Goal: Book appointment/travel/reservation

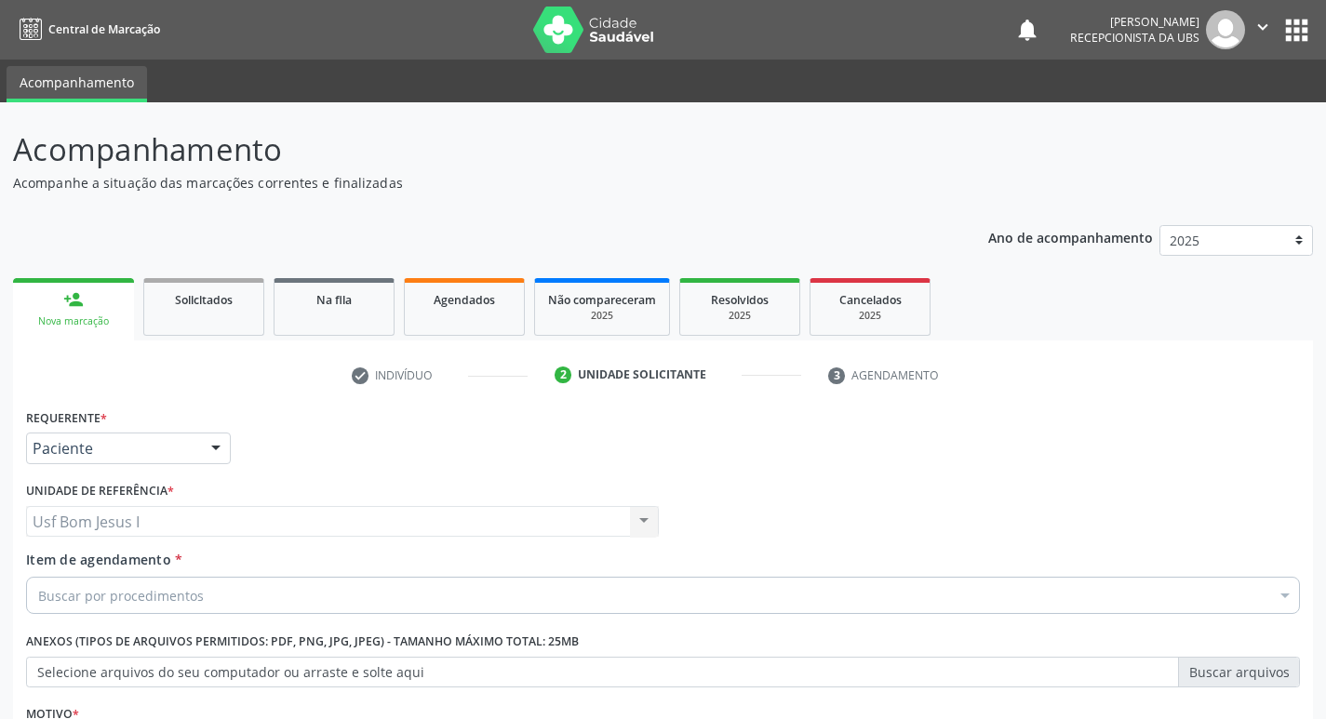
scroll to position [203, 0]
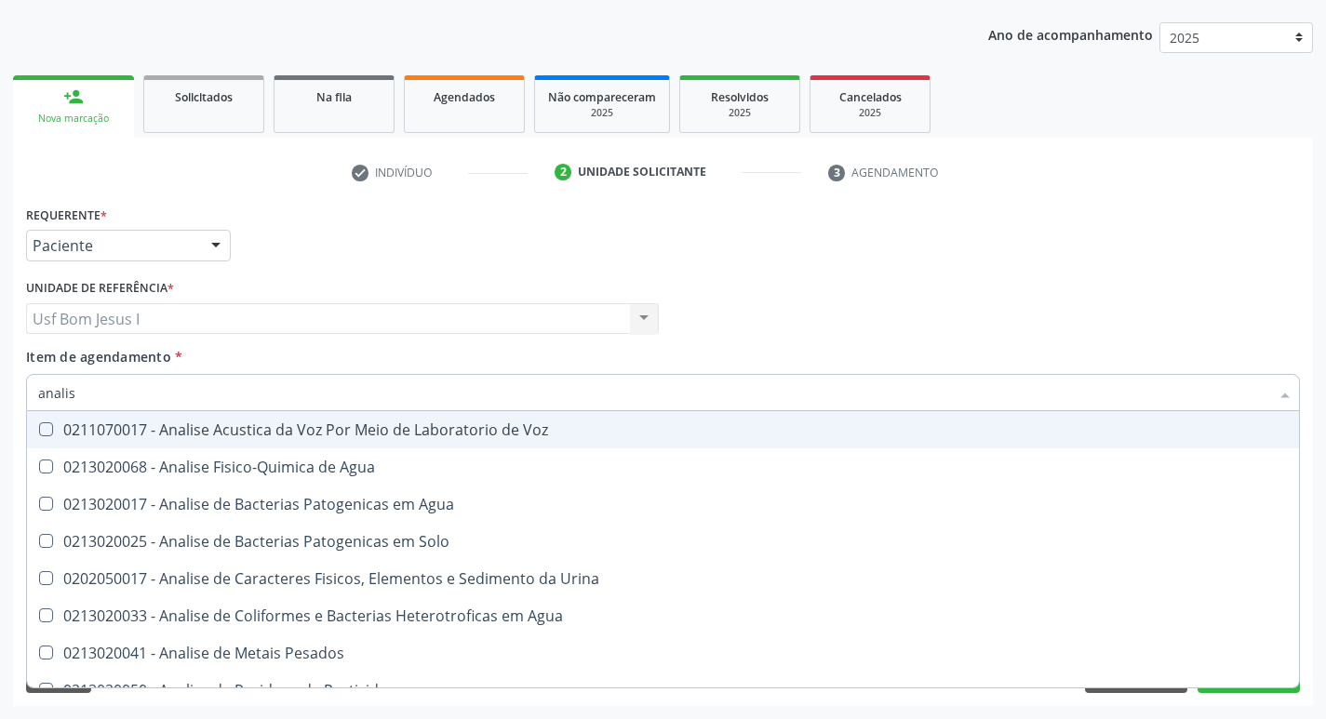
type input "analise"
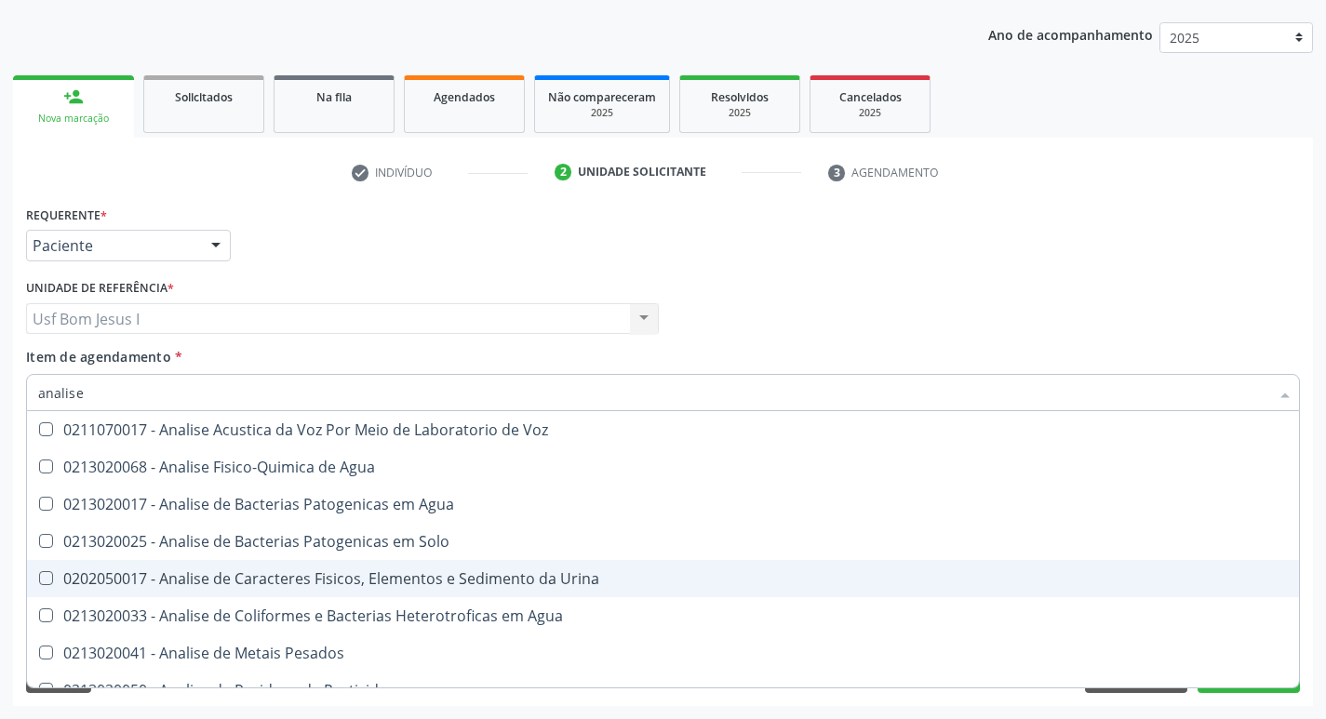
click at [370, 580] on div "0202050017 - Analise de Caracteres Fisicos, Elementos e Sedimento da Urina" at bounding box center [662, 578] width 1249 height 15
checkbox Urina "true"
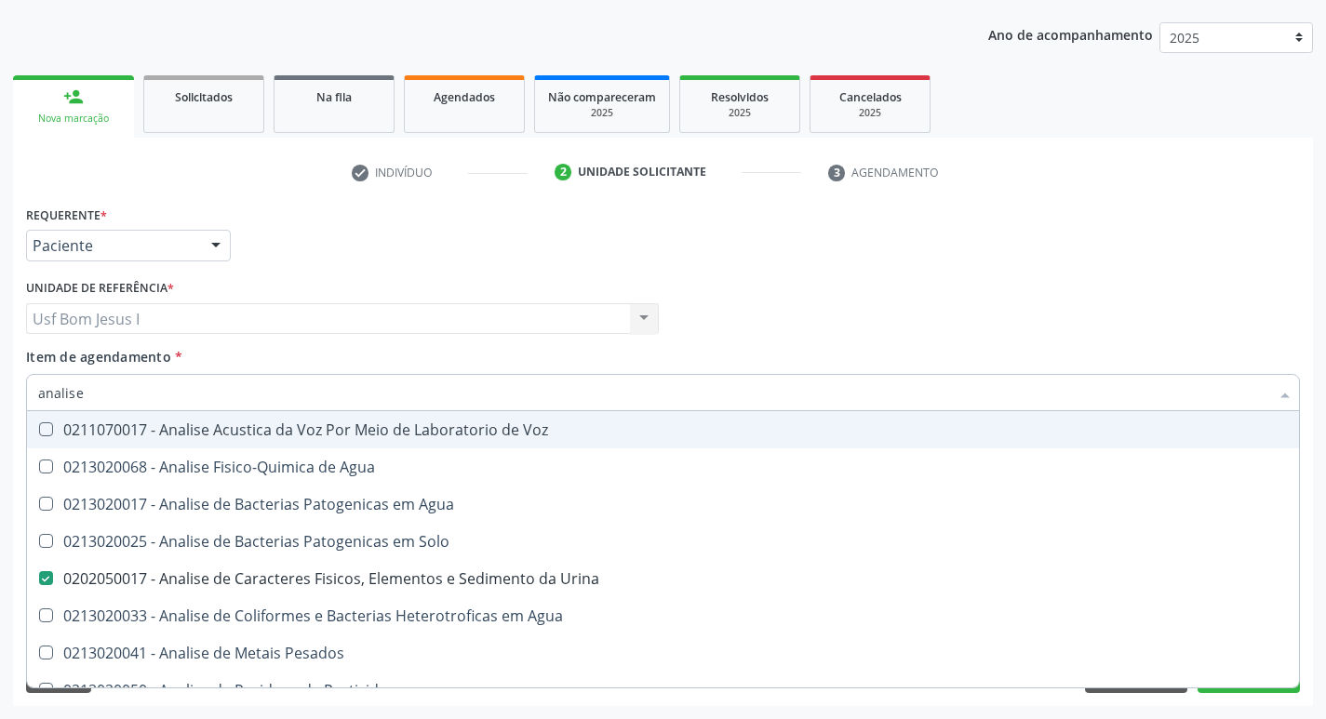
click at [153, 399] on input "analise" at bounding box center [653, 392] width 1231 height 37
type input "h"
checkbox Urina "false"
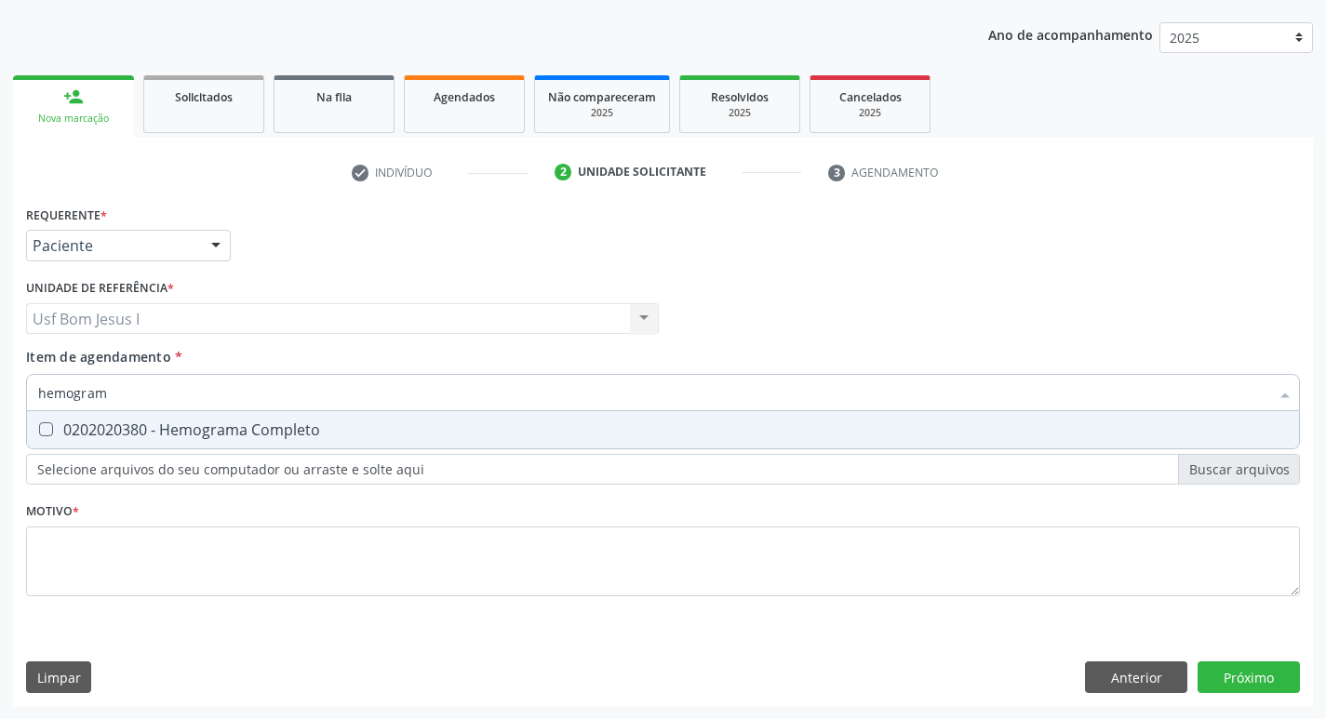
type input "hemograma"
drag, startPoint x: 138, startPoint y: 439, endPoint x: 151, endPoint y: 413, distance: 29.1
click at [140, 437] on div "0202020380 - Hemograma Completo" at bounding box center [662, 429] width 1249 height 15
checkbox Completo "true"
click at [156, 400] on input "hemograma" at bounding box center [653, 392] width 1231 height 37
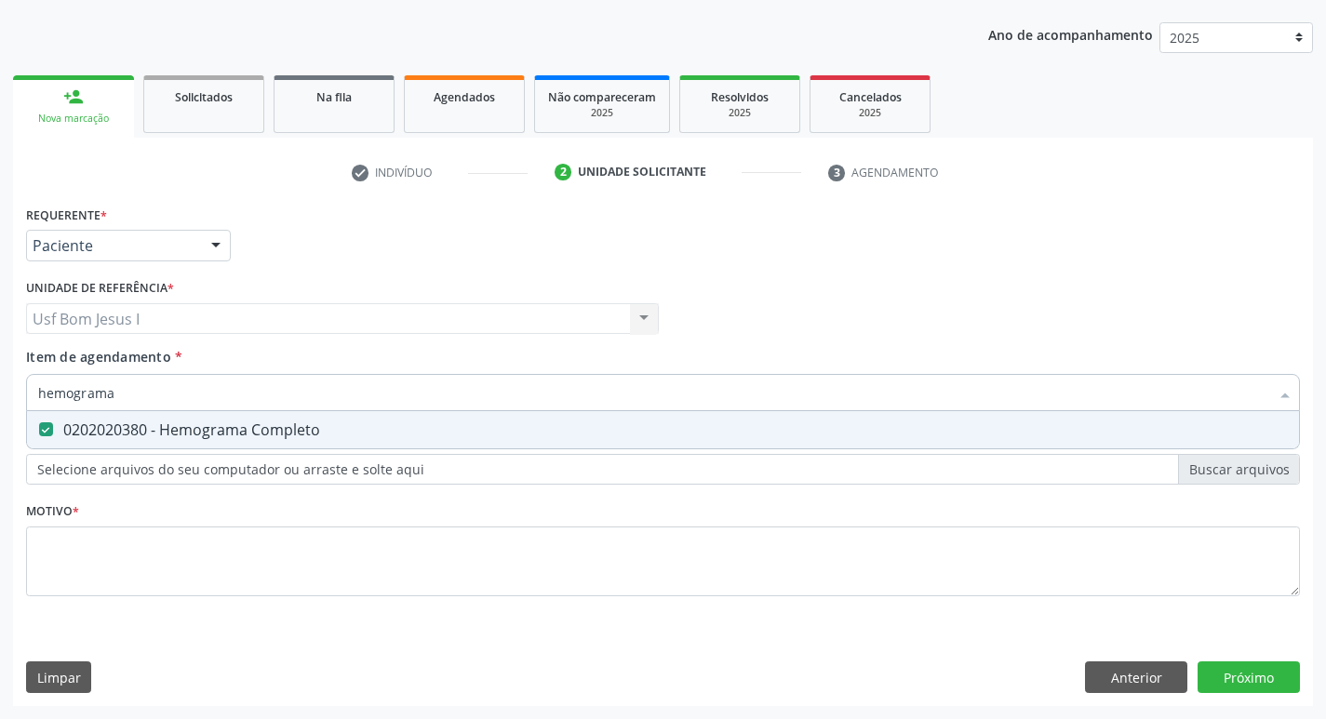
click at [156, 400] on input "hemograma" at bounding box center [653, 392] width 1231 height 37
type input "g"
checkbox Completo "false"
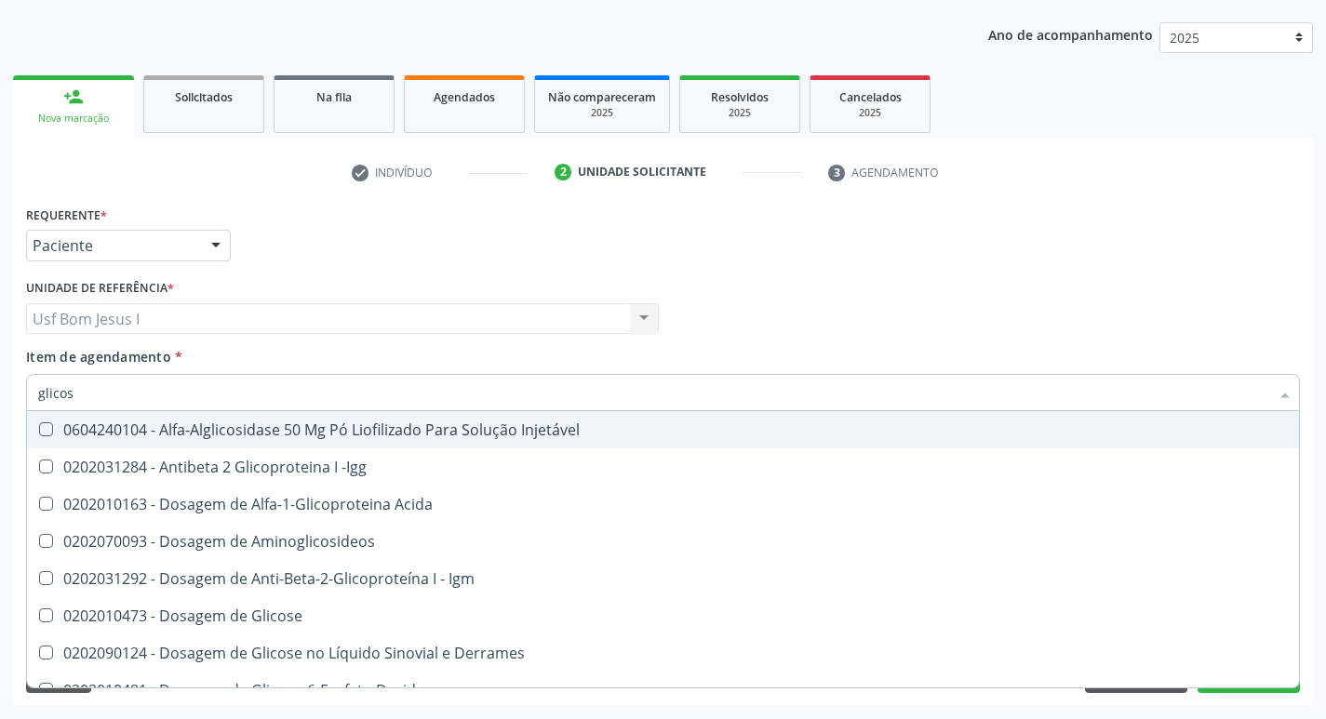
type input "glicose"
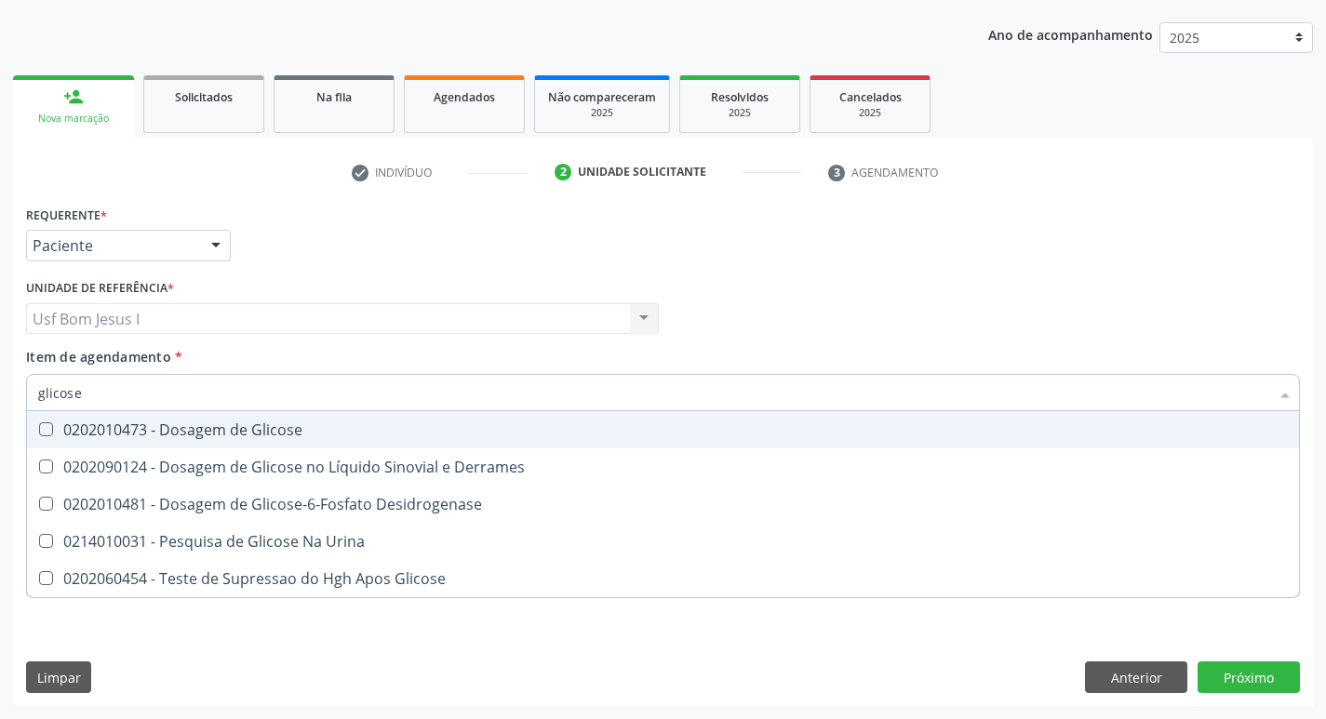
click at [167, 437] on div "0202010473 - Dosagem de Glicose" at bounding box center [662, 429] width 1249 height 15
checkbox Glicose "true"
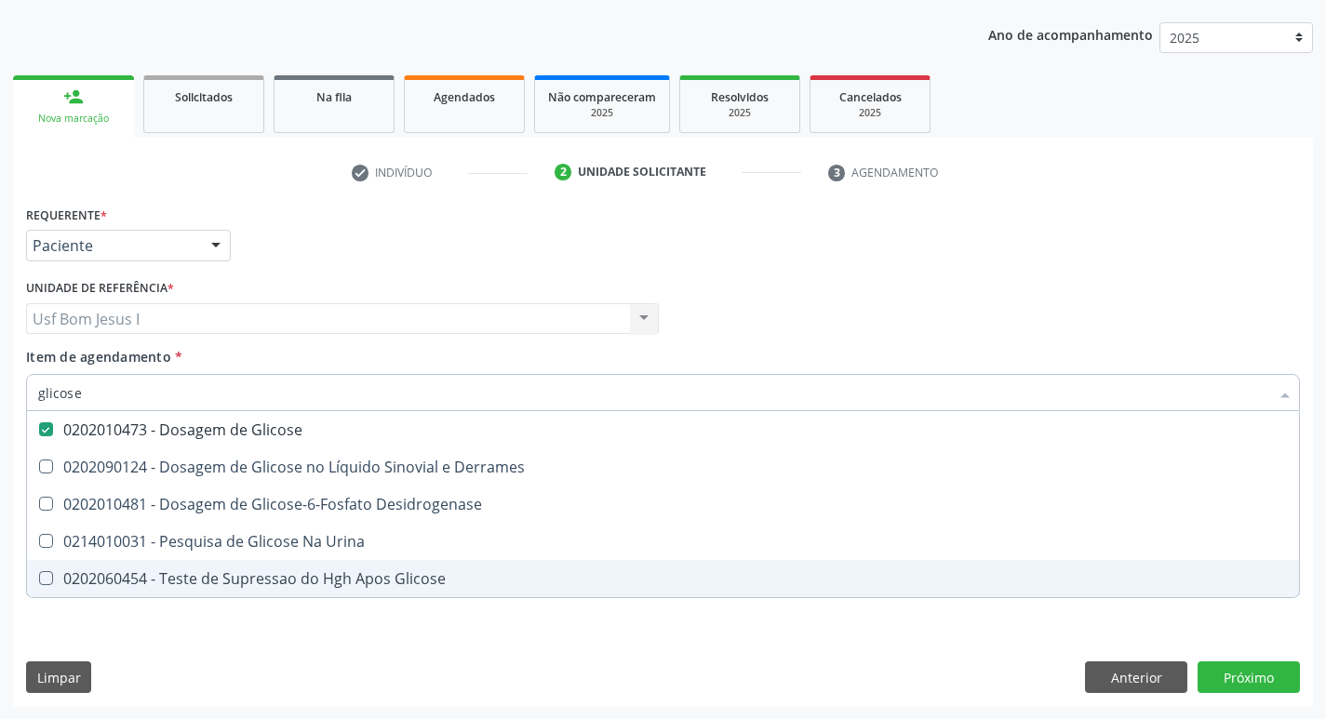
click at [204, 652] on div "Requerente * Paciente Profissional de Saúde Paciente Nenhum resultado encontrad…" at bounding box center [663, 453] width 1300 height 505
checkbox Derrames "true"
checkbox Desidrogenase "true"
checkbox Urina "true"
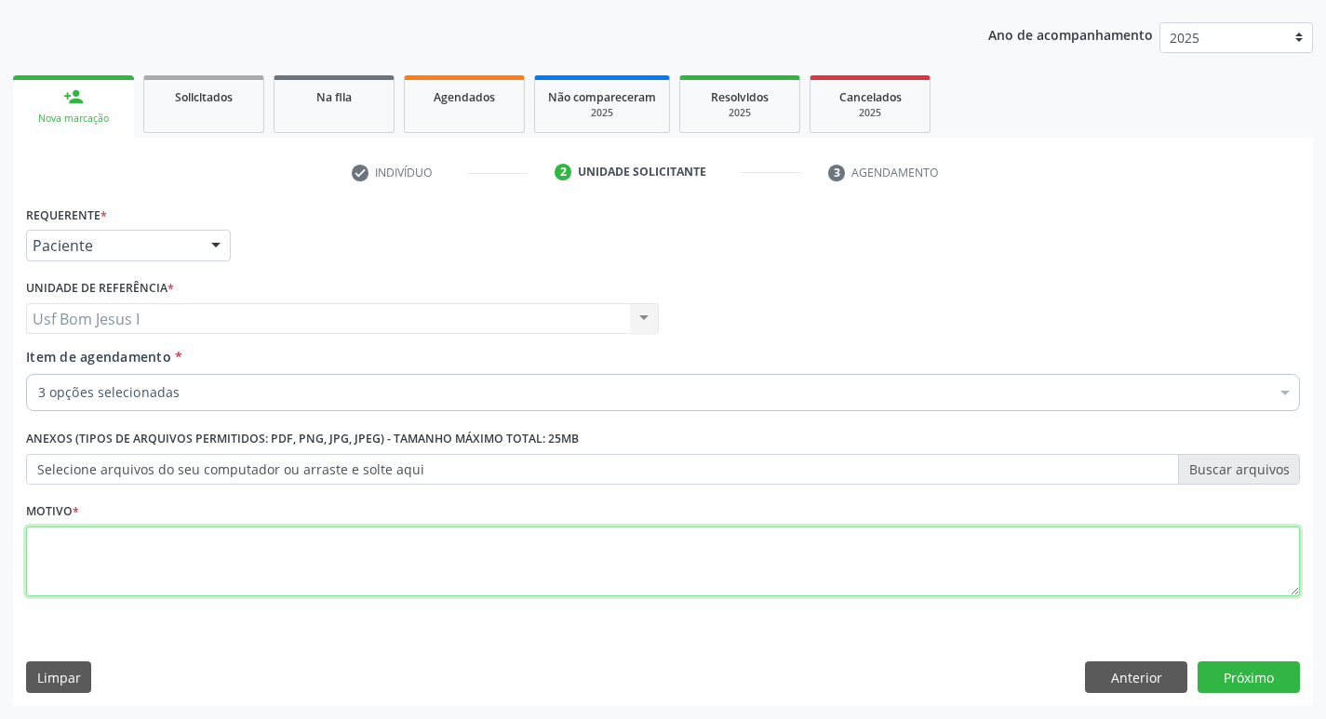
click at [172, 553] on textarea at bounding box center [662, 562] width 1273 height 71
type textarea ";"
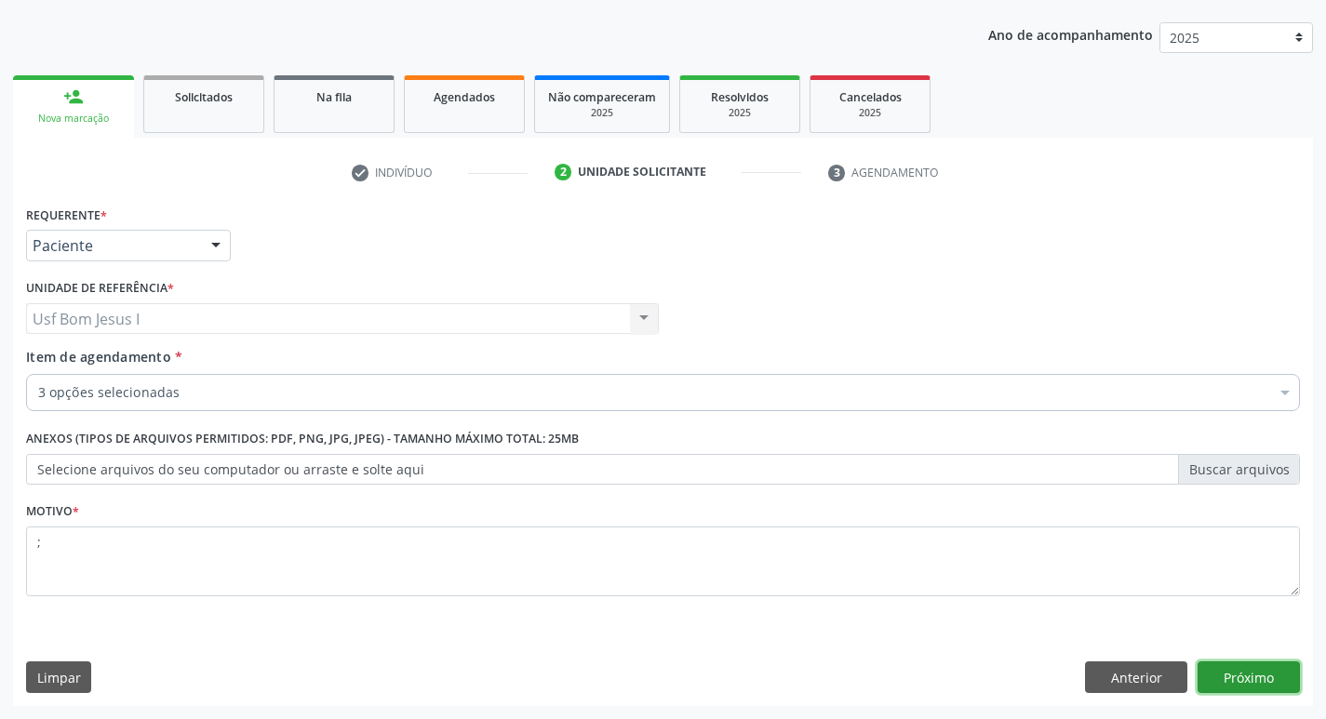
click at [1257, 670] on button "Próximo" at bounding box center [1248, 677] width 102 height 32
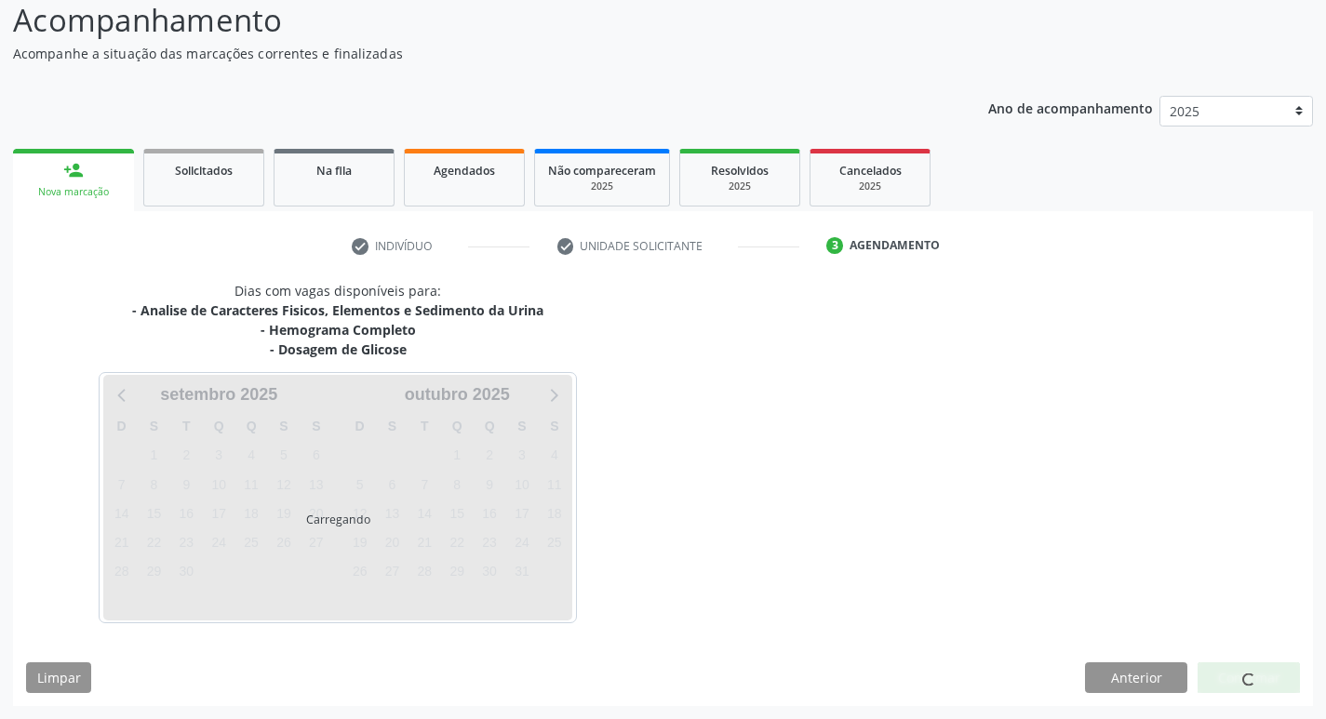
scroll to position [129, 0]
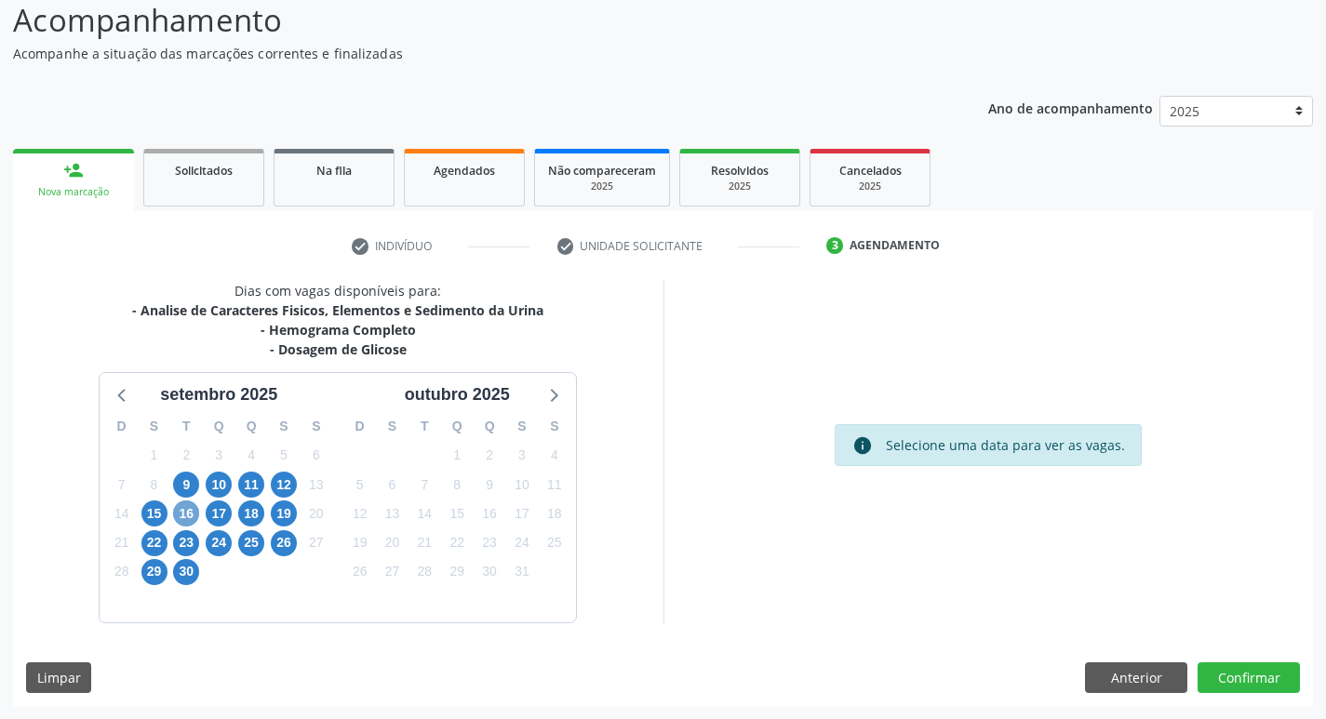
click at [193, 513] on span "16" at bounding box center [186, 513] width 26 height 26
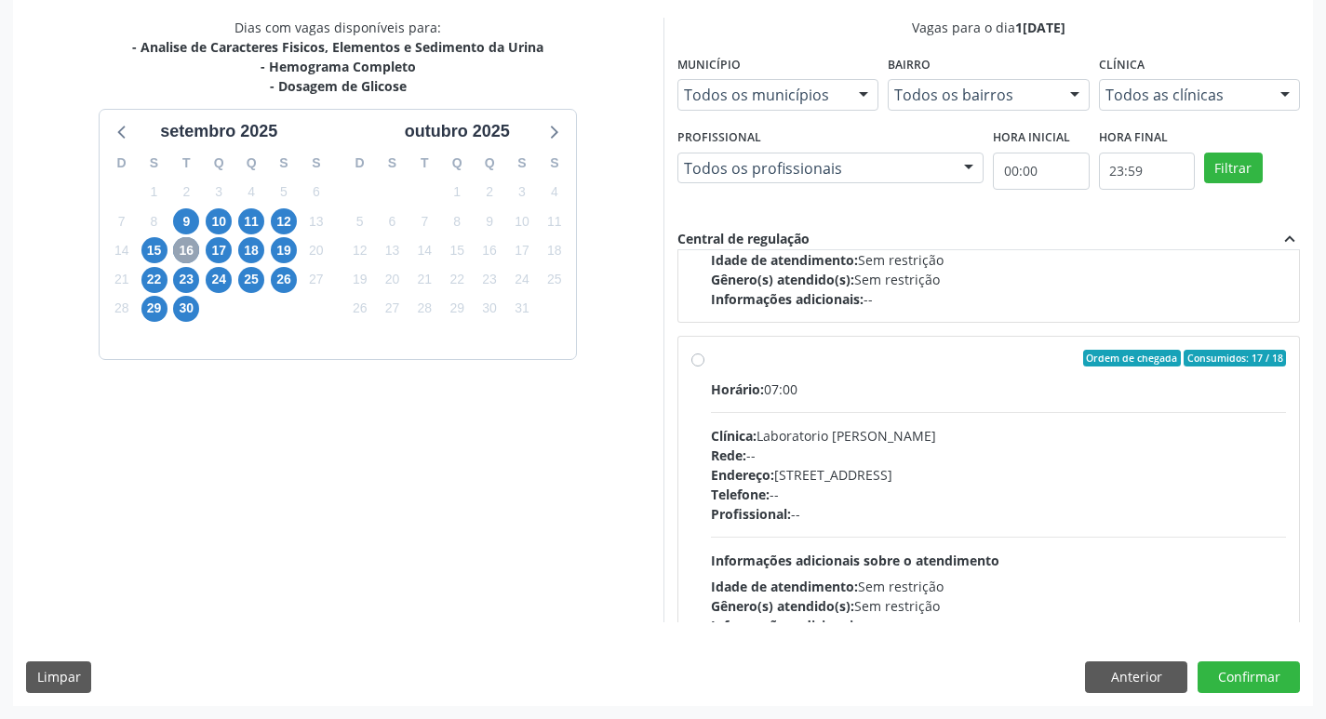
scroll to position [1240, 0]
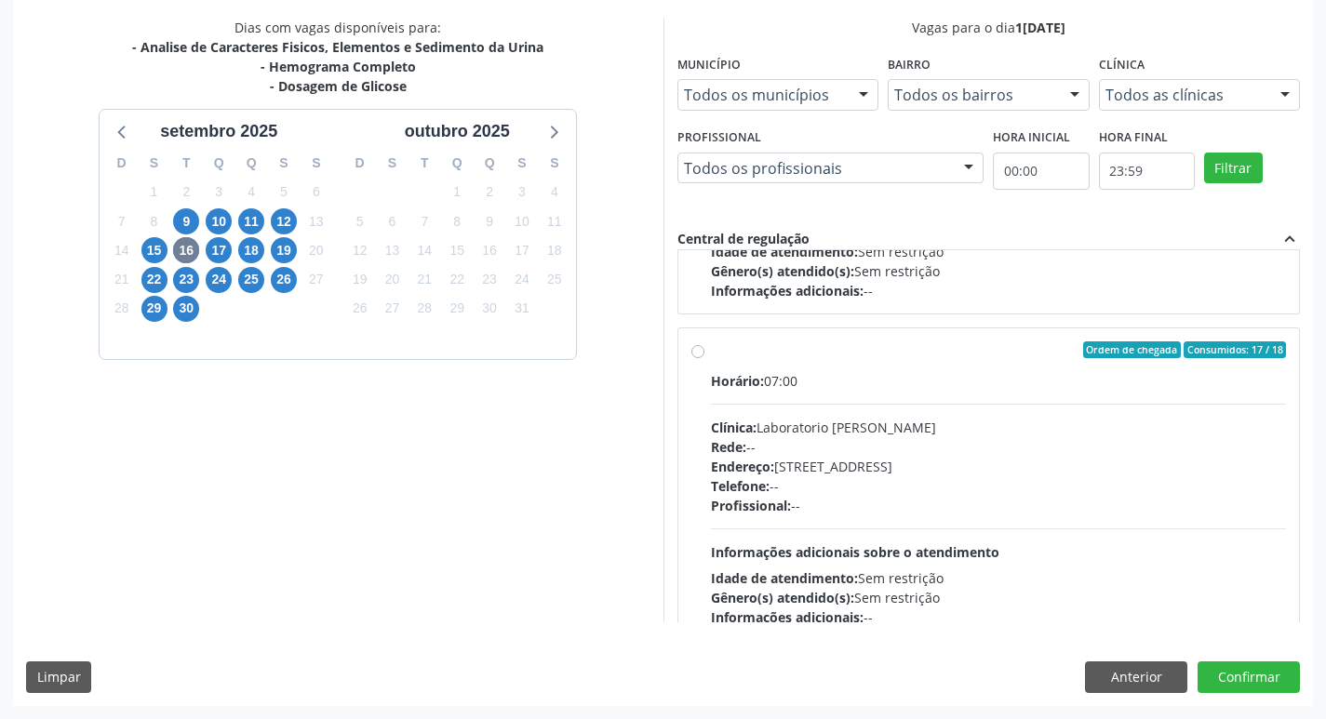
click at [1017, 474] on div "Endereço: [STREET_ADDRESS]" at bounding box center [999, 467] width 576 height 20
click at [704, 358] on input "Ordem de chegada Consumidos: 17 / 18 Horário: 07:00 Clínica: Laboratorio [PERSO…" at bounding box center [697, 349] width 13 height 17
radio input "true"
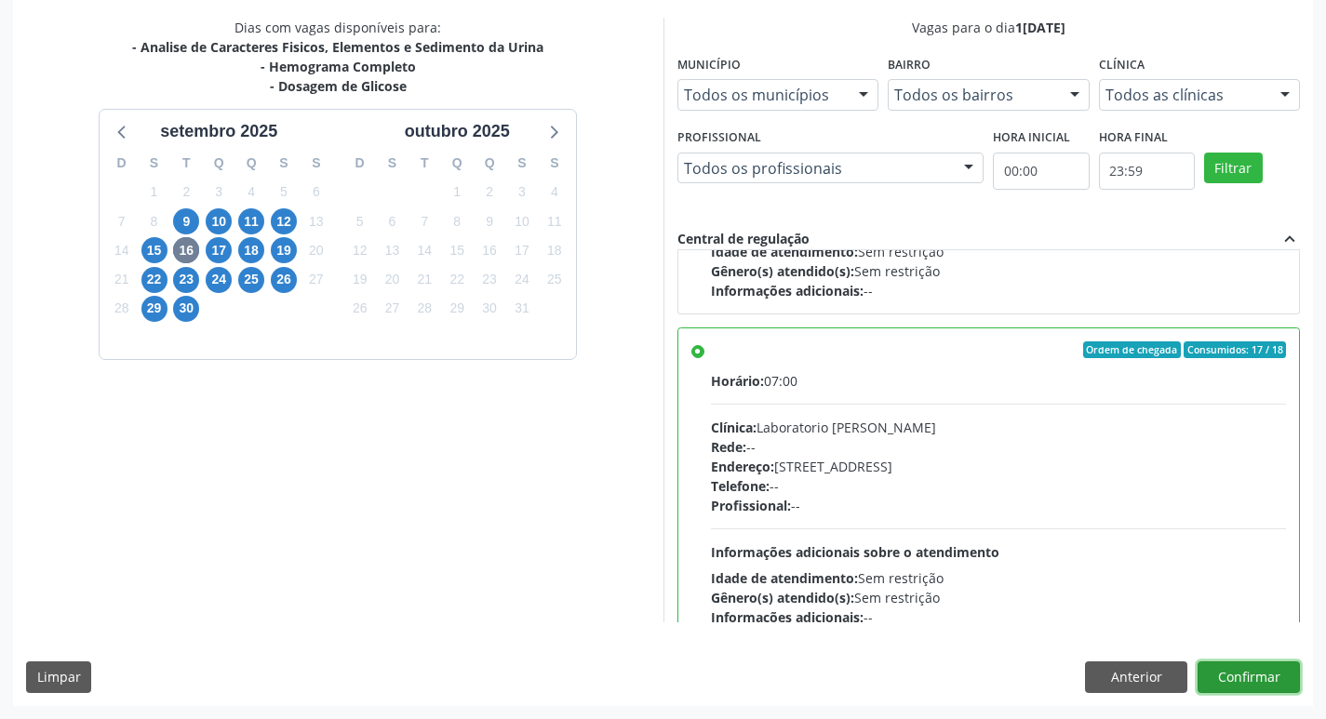
click at [1254, 681] on button "Confirmar" at bounding box center [1248, 677] width 102 height 32
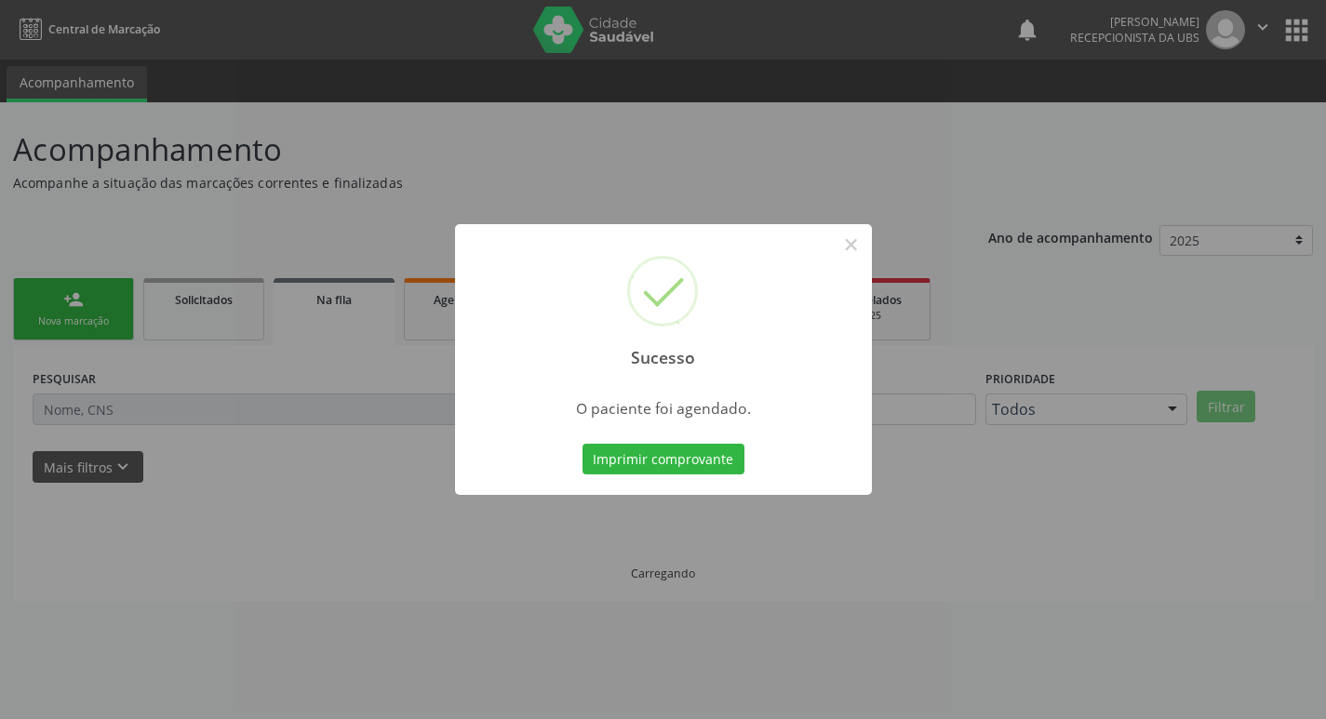
scroll to position [0, 0]
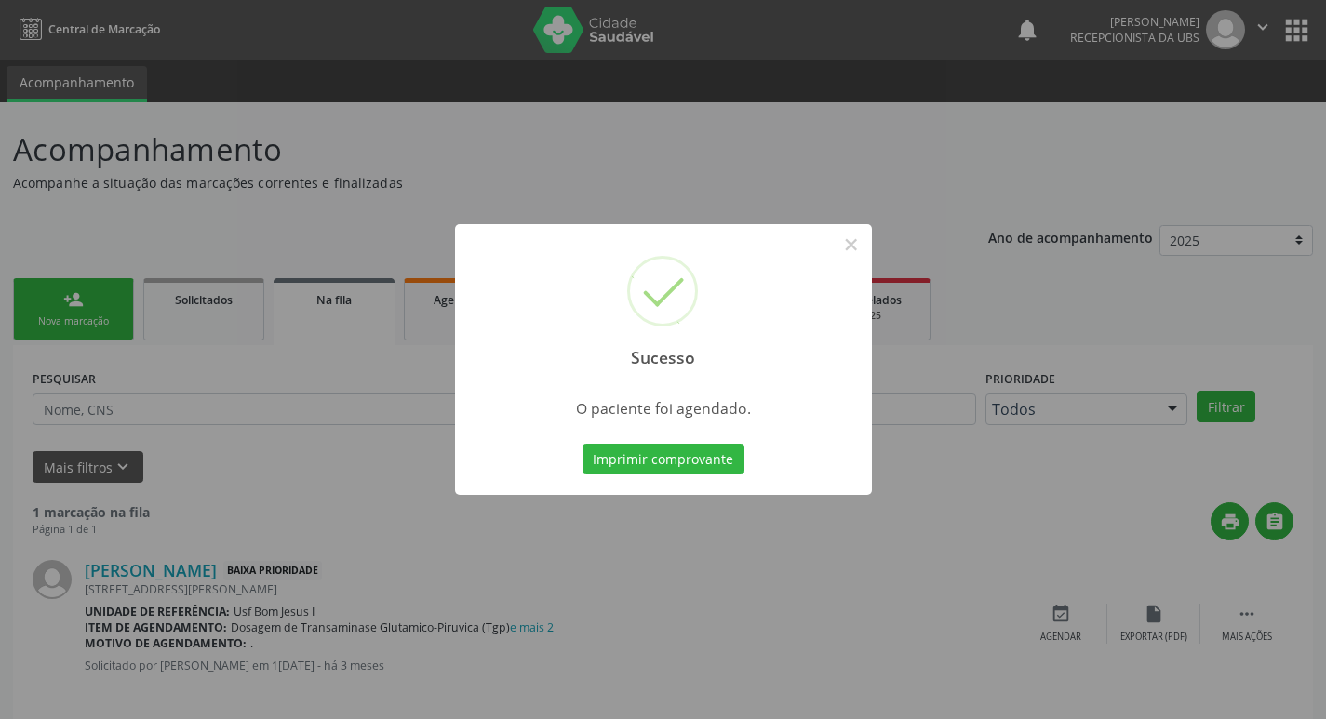
click at [653, 475] on div "Imprimir comprovante Cancel" at bounding box center [663, 459] width 170 height 39
click at [657, 467] on button "Imprimir comprovante" at bounding box center [663, 460] width 162 height 32
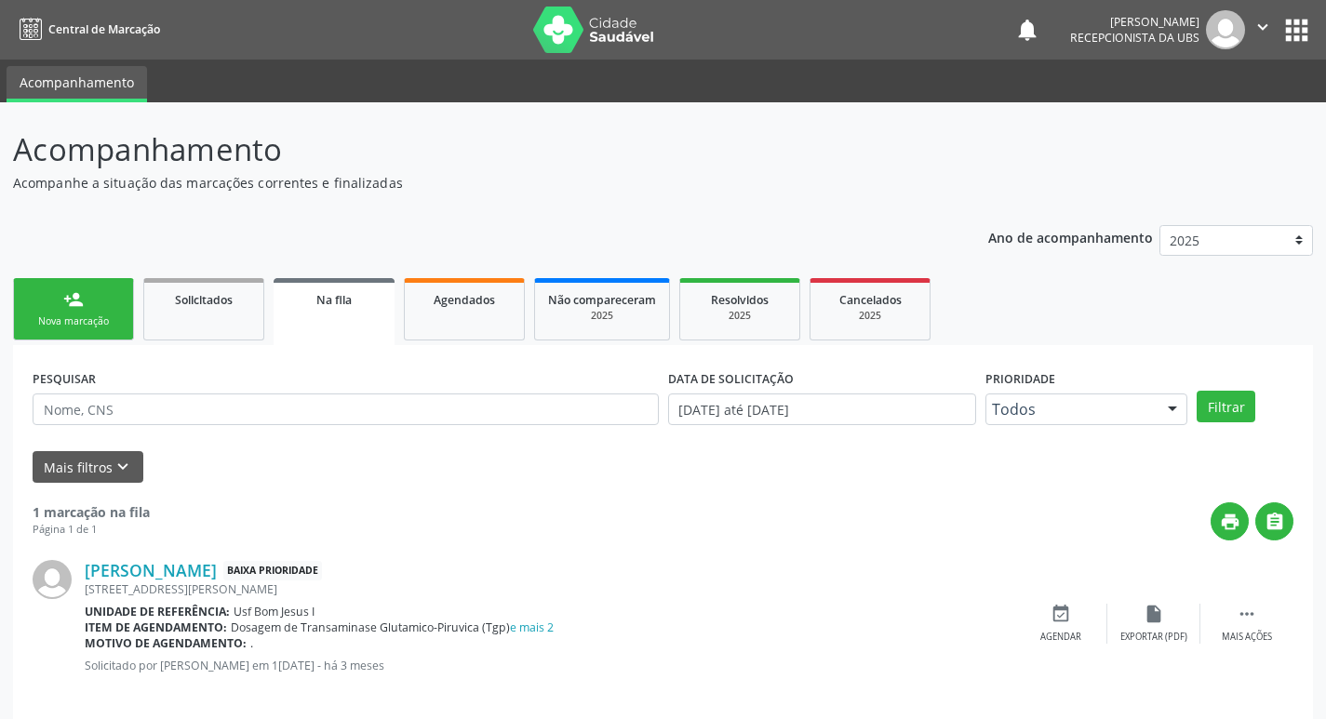
click at [76, 308] on div "person_add" at bounding box center [73, 299] width 20 height 20
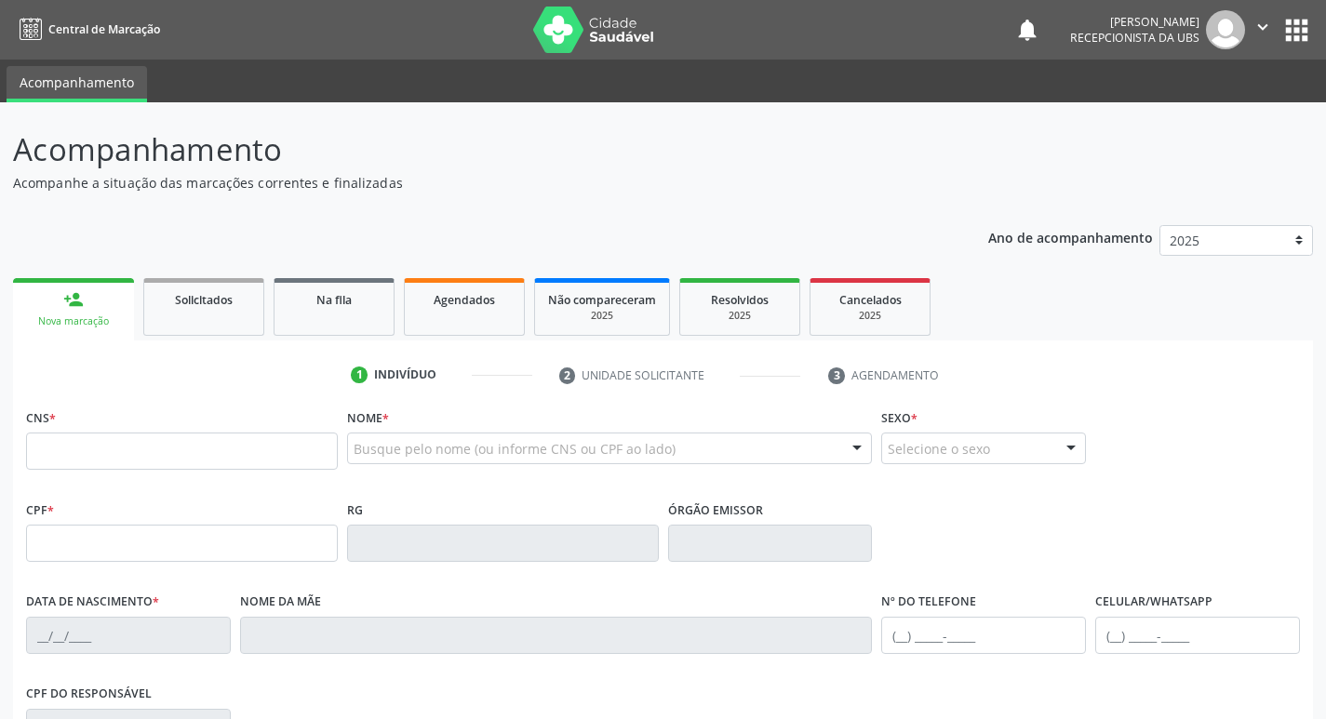
click at [82, 313] on link "person_add Nova marcação" at bounding box center [73, 309] width 121 height 62
click at [133, 453] on input "text" at bounding box center [182, 451] width 312 height 37
paste input "898 0034 3480 2969"
type input "898 0034 3480 2969"
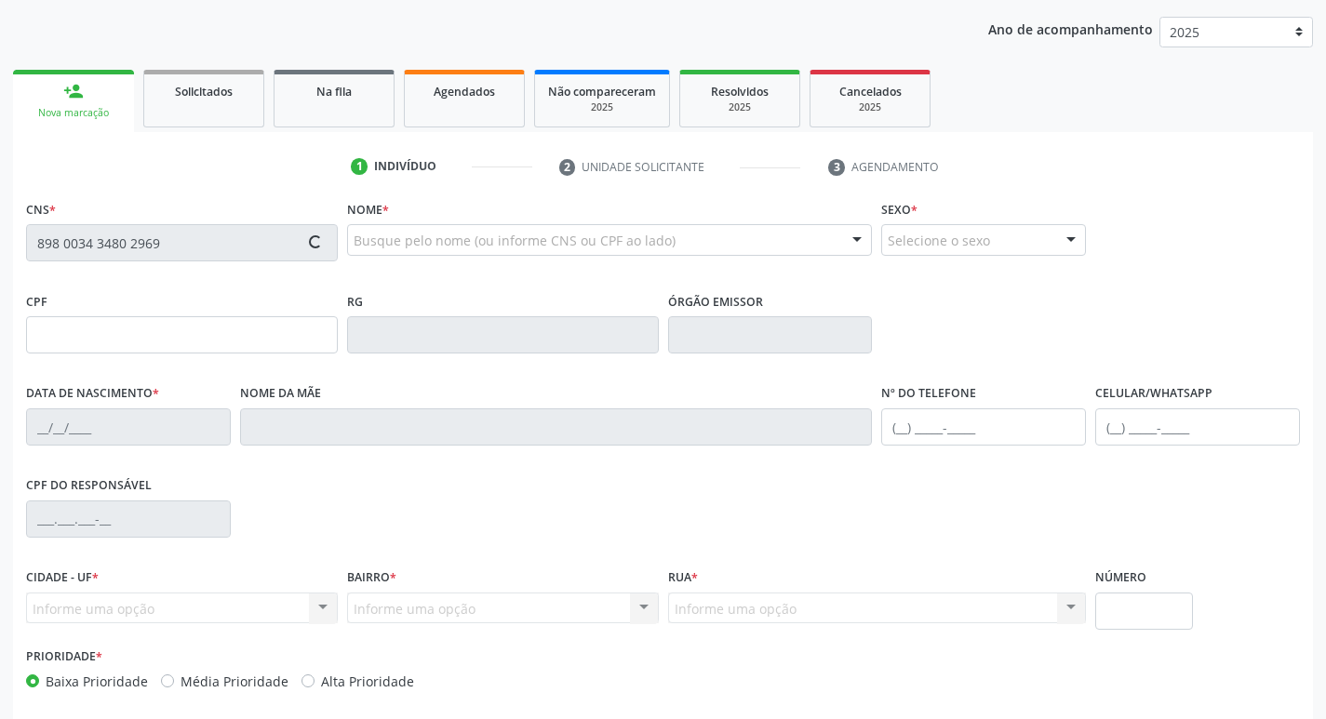
scroll to position [289, 0]
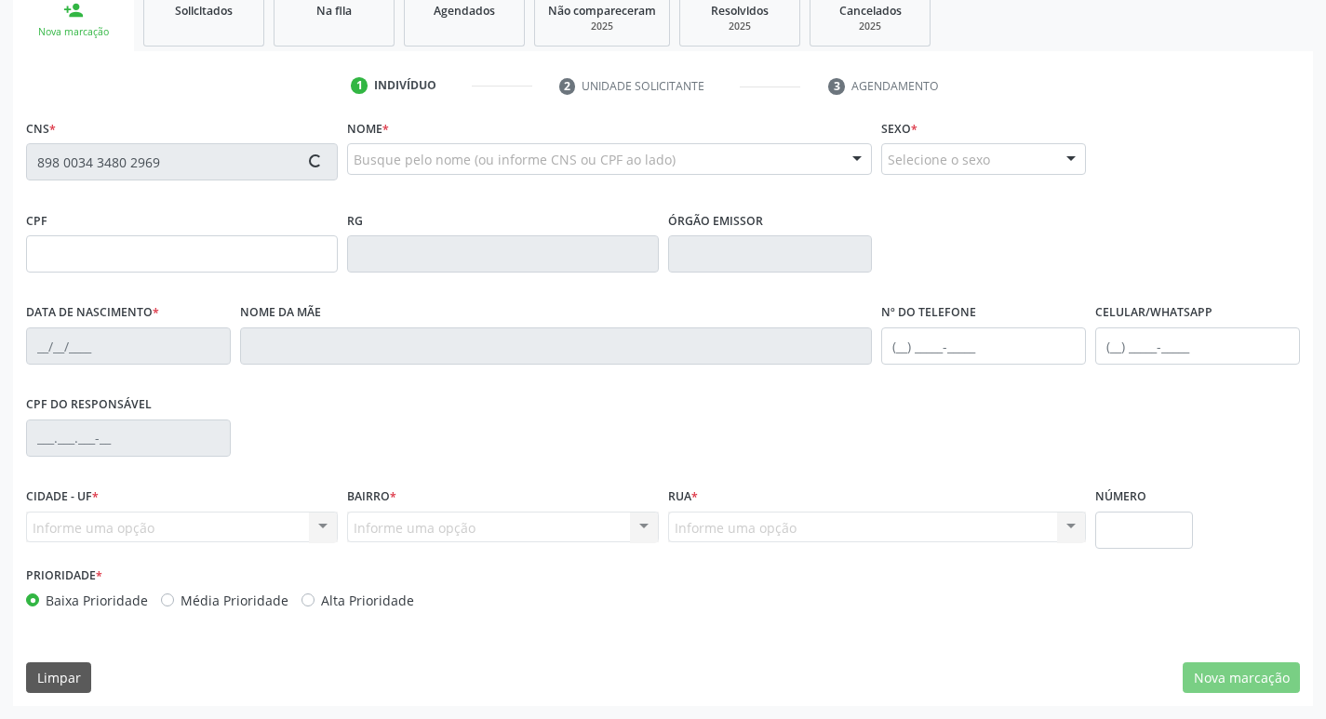
type input "[DATE]"
type input "[PERSON_NAME]"
type input "SN"
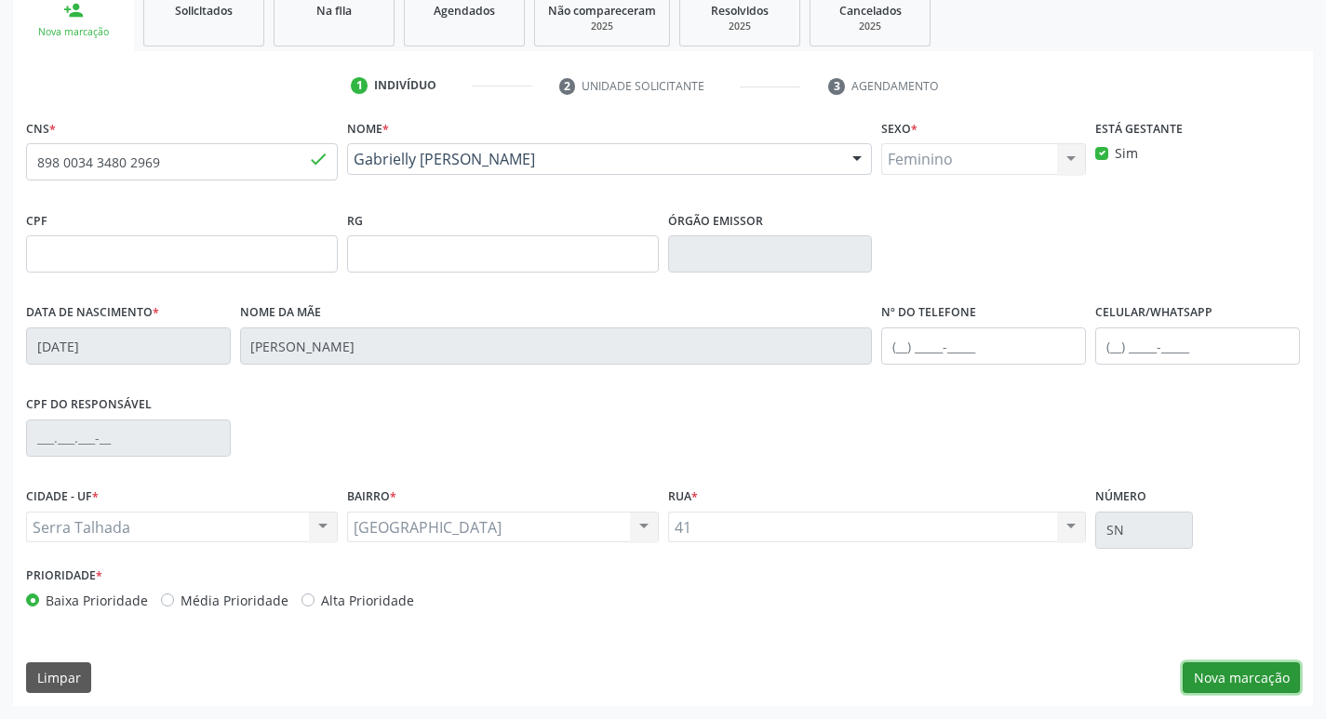
click at [1259, 680] on button "Nova marcação" at bounding box center [1240, 678] width 117 height 32
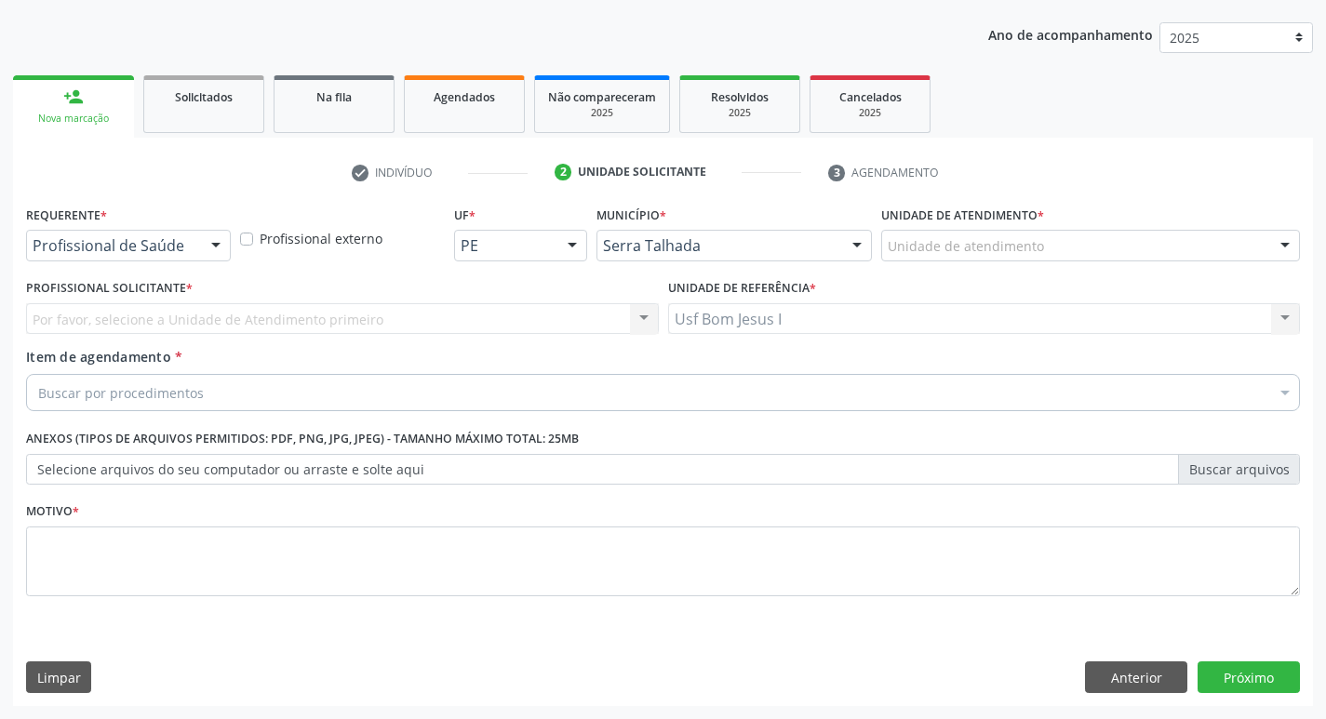
scroll to position [203, 0]
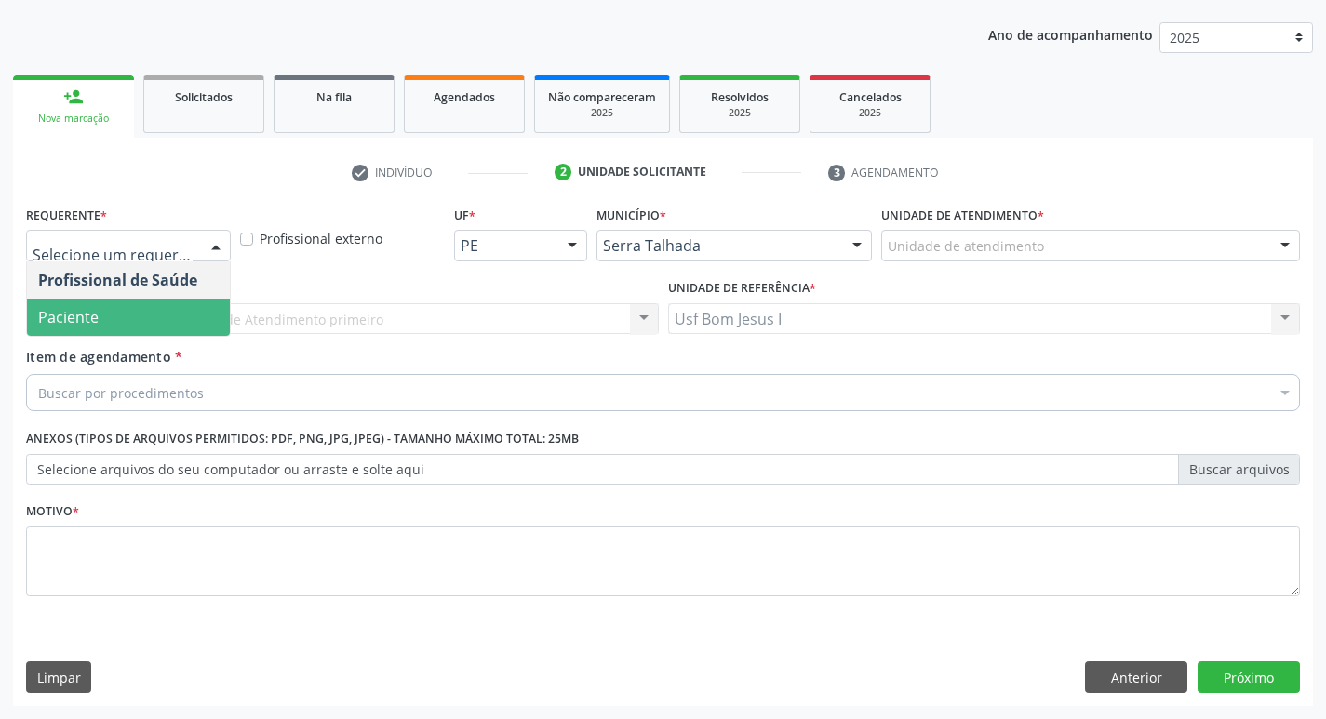
click at [147, 323] on span "Paciente" at bounding box center [128, 317] width 203 height 37
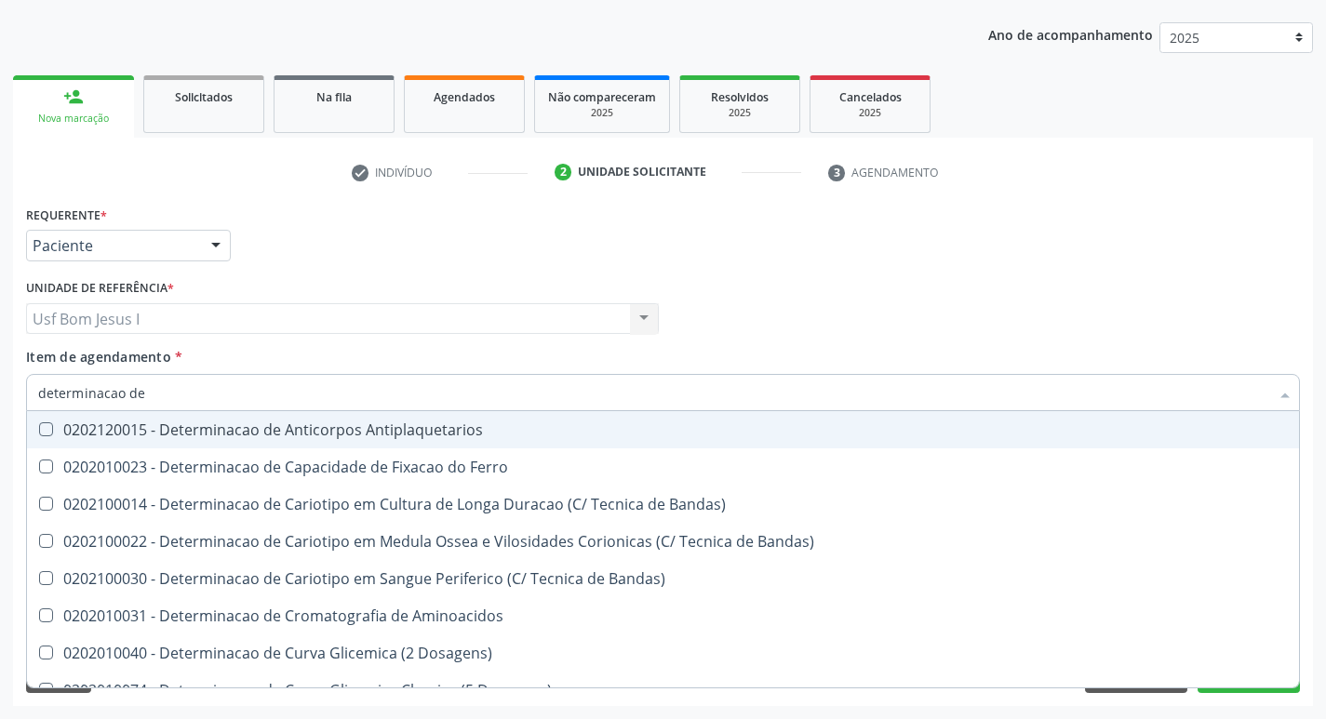
type input "determinacao de c"
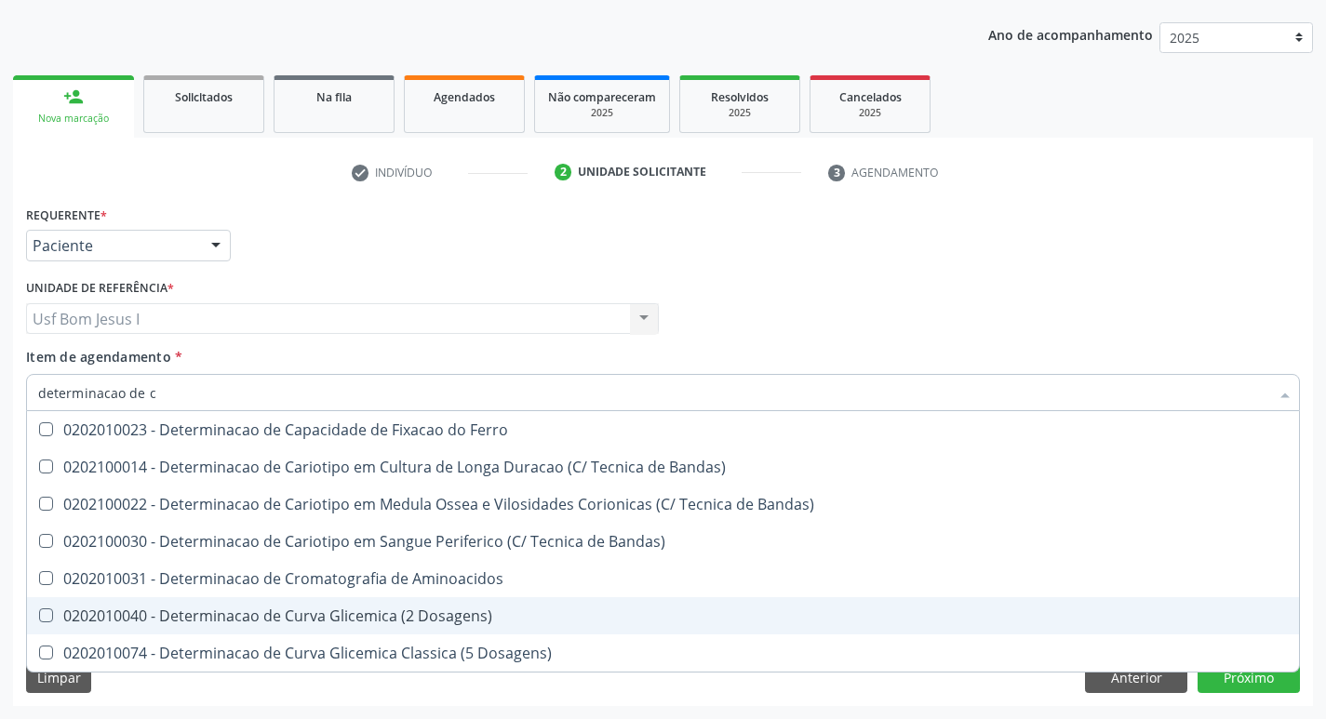
click at [377, 610] on div "0202010040 - Determinacao de Curva Glicemica (2 Dosagens)" at bounding box center [662, 615] width 1249 height 15
checkbox Dosagens\) "true"
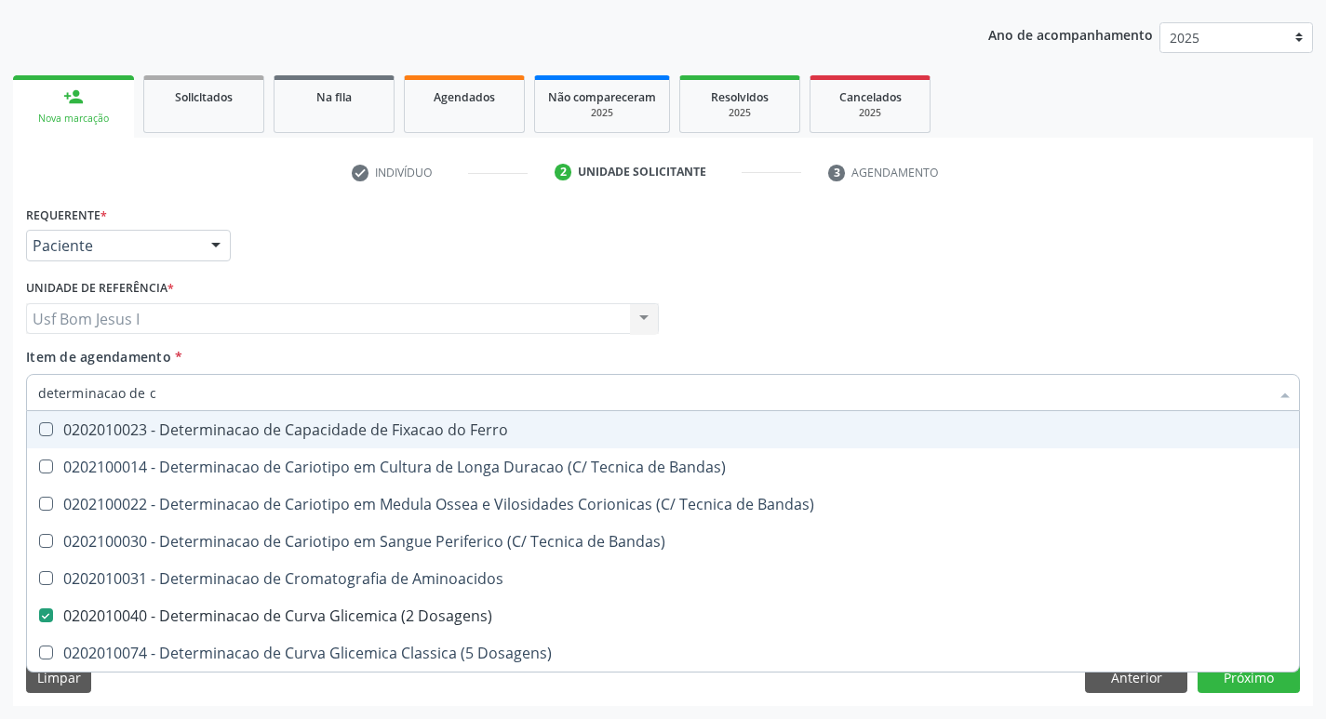
click at [206, 376] on input "determinacao de c" at bounding box center [653, 392] width 1231 height 37
type input "i"
checkbox Dosagens\) "false"
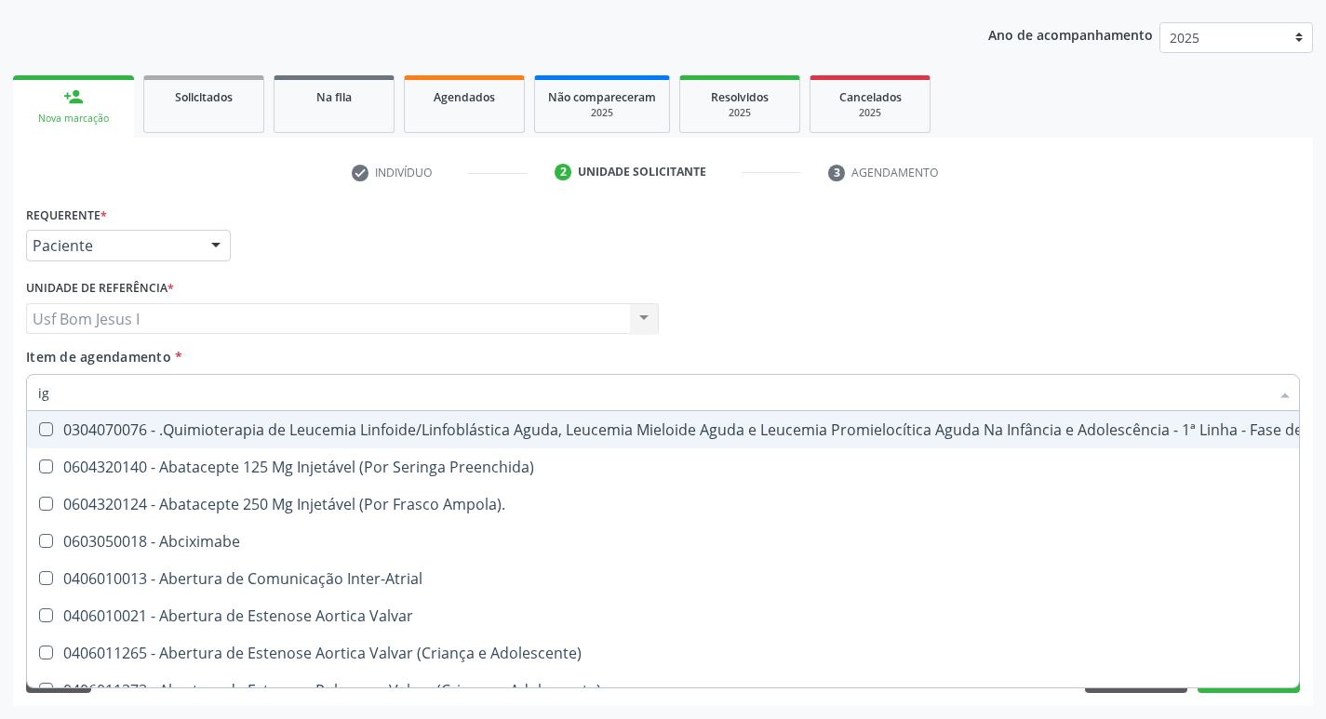
type input "igg"
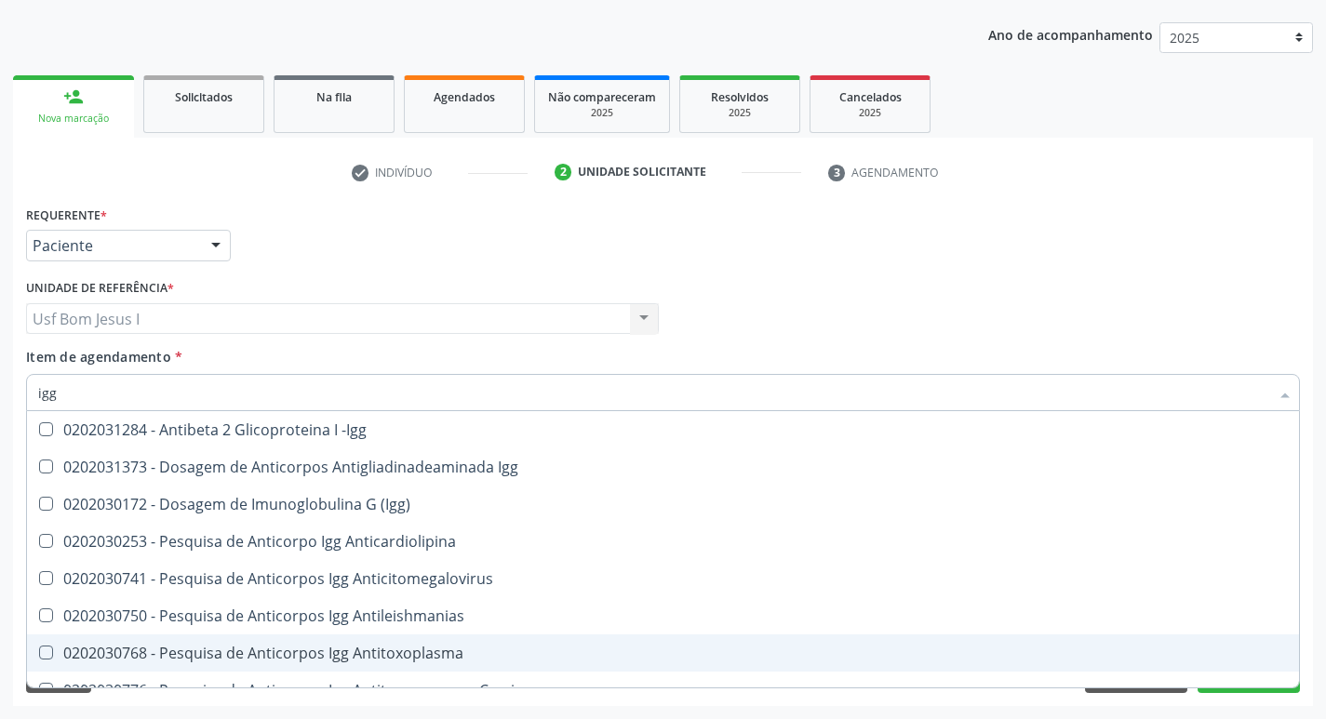
click at [329, 651] on div "0202030768 - Pesquisa de Anticorpos Igg Antitoxoplasma" at bounding box center [662, 653] width 1249 height 15
checkbox Antitoxoplasma "true"
type input "ig"
checkbox Antitoxoplasma "false"
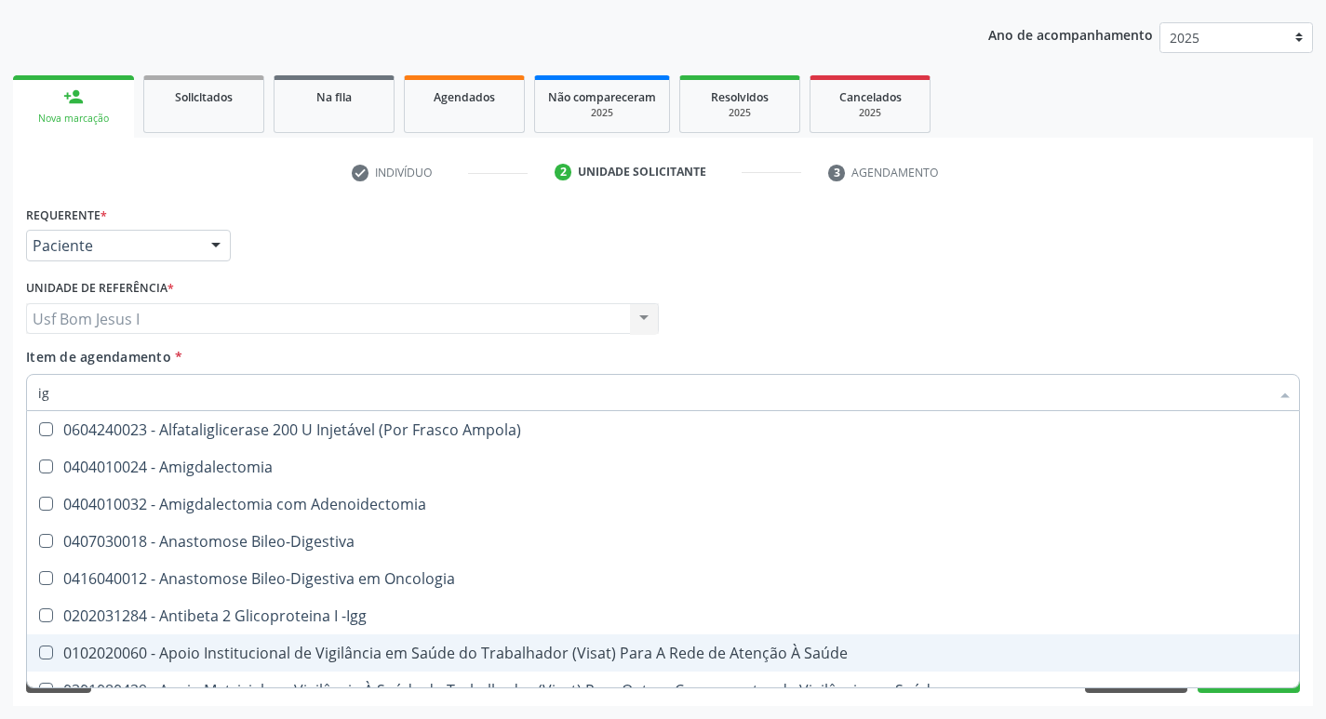
type input "igm"
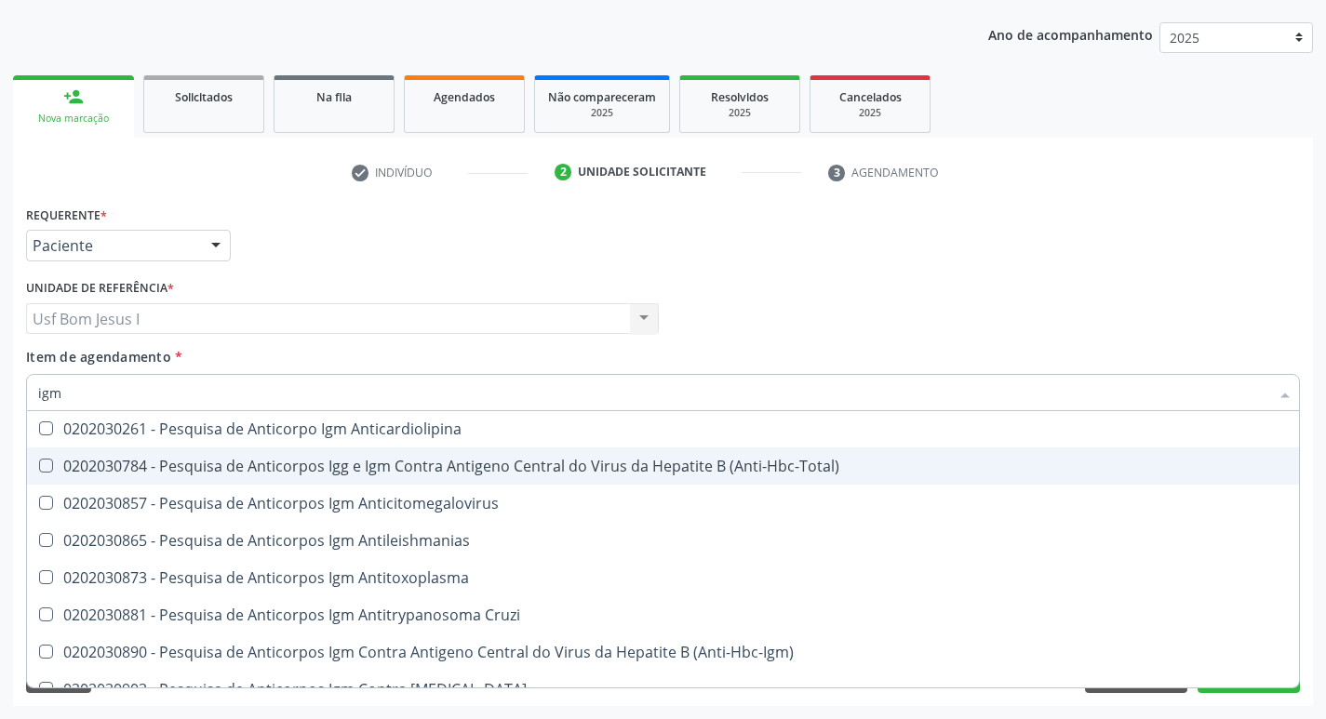
scroll to position [124, 0]
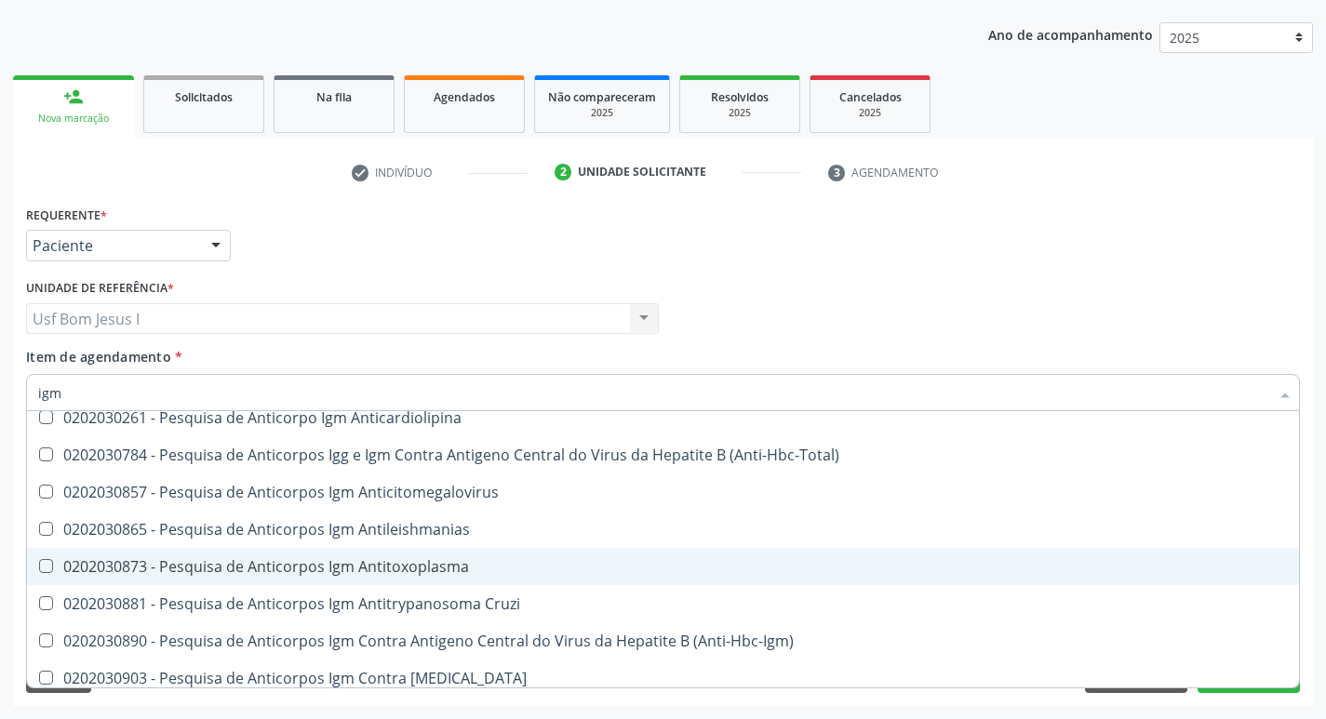
click at [370, 573] on div "0202030873 - Pesquisa de Anticorpos Igm Antitoxoplasma" at bounding box center [662, 566] width 1249 height 15
checkbox Antitoxoplasma "true"
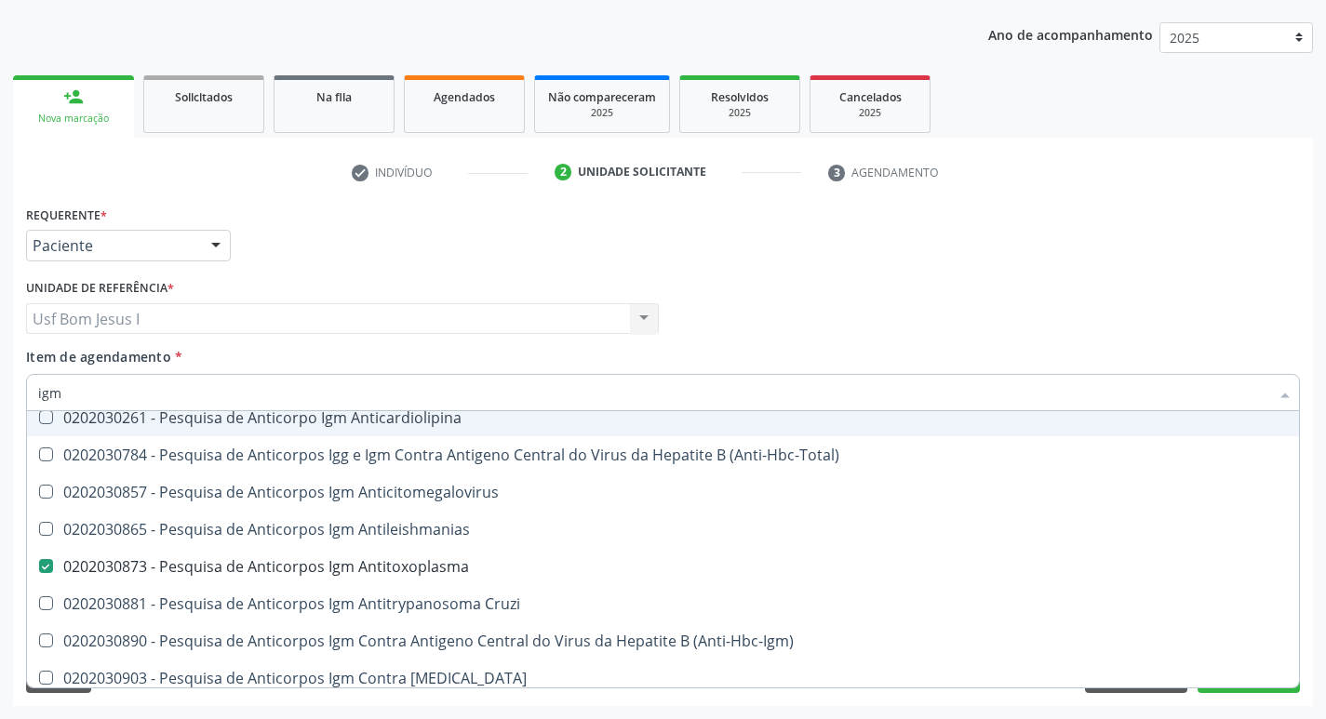
click at [265, 381] on input "igm" at bounding box center [653, 392] width 1231 height 37
checkbox Antitoxoplasma "false"
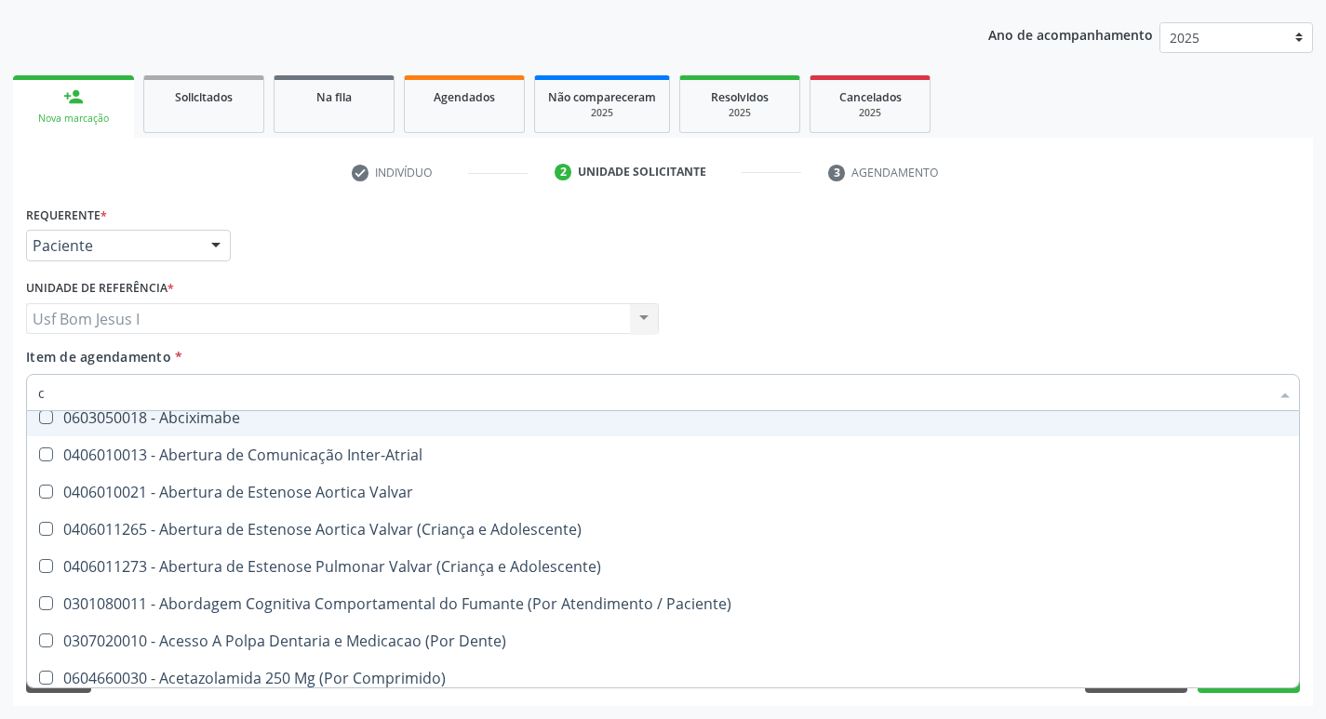
type input "cu"
checkbox Central "true"
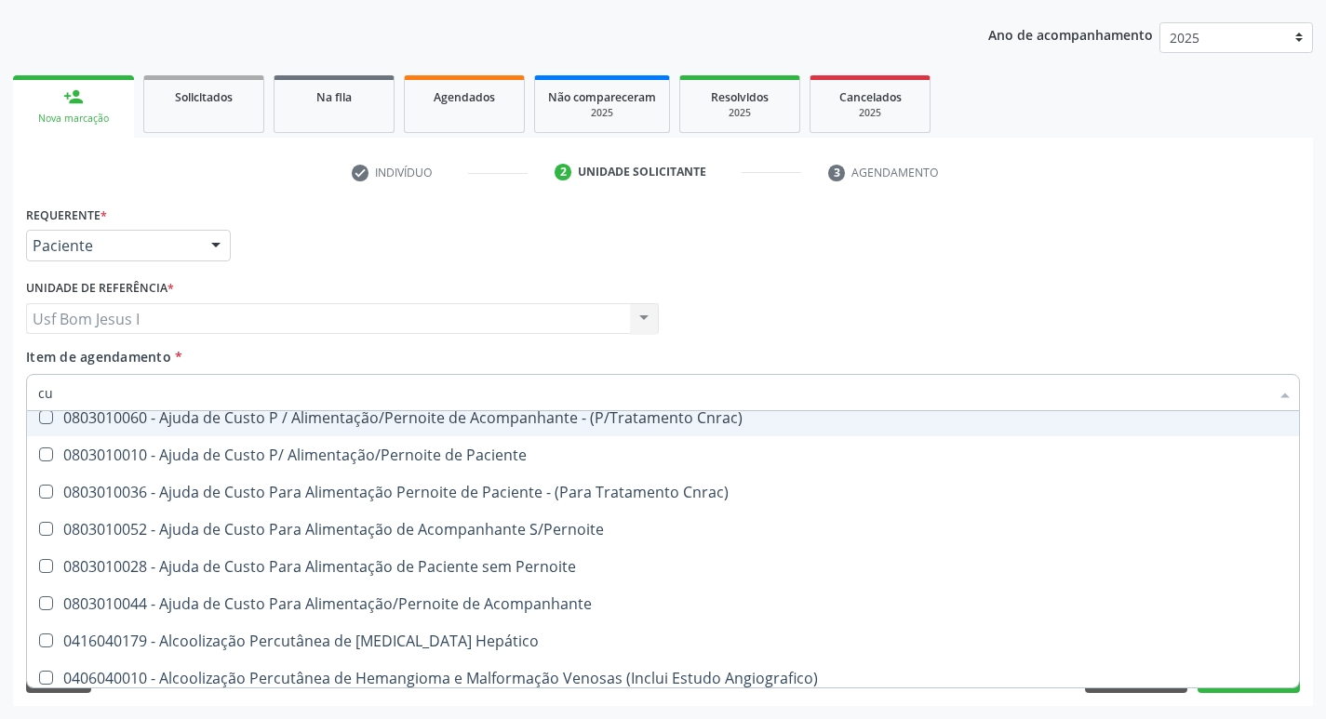
type input "cul"
checkbox Dosagens\) "false"
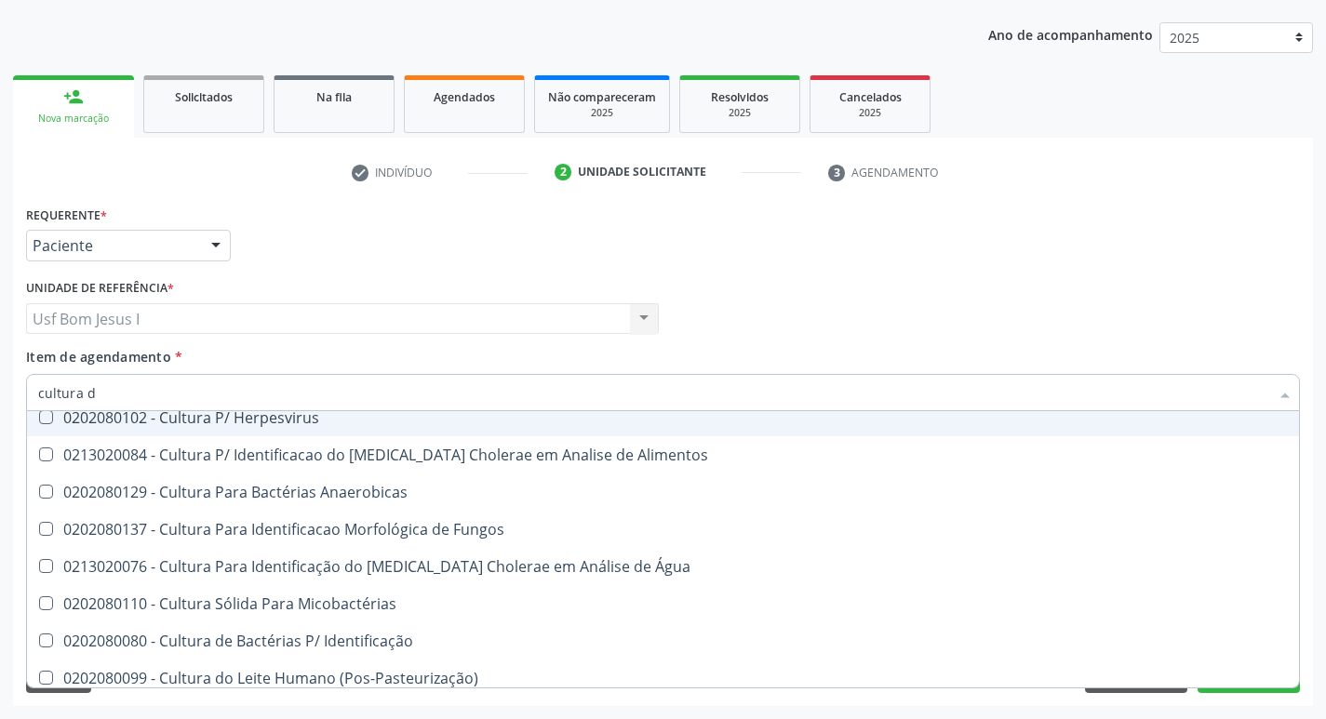
scroll to position [0, 0]
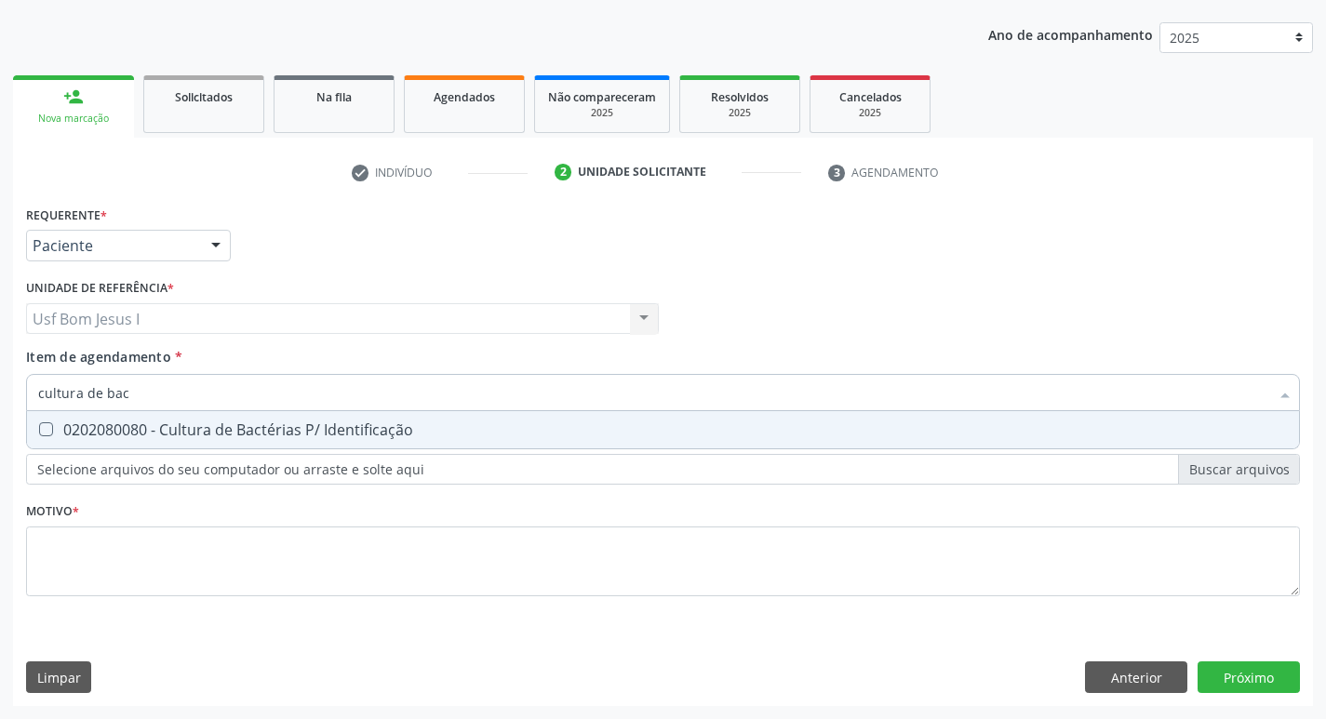
type input "cultura de bact"
click at [200, 429] on div "0202080080 - Cultura de Bactérias P/ Identificação" at bounding box center [662, 429] width 1249 height 15
checkbox Identificação "true"
click at [201, 407] on input "cultura de bact" at bounding box center [653, 392] width 1231 height 37
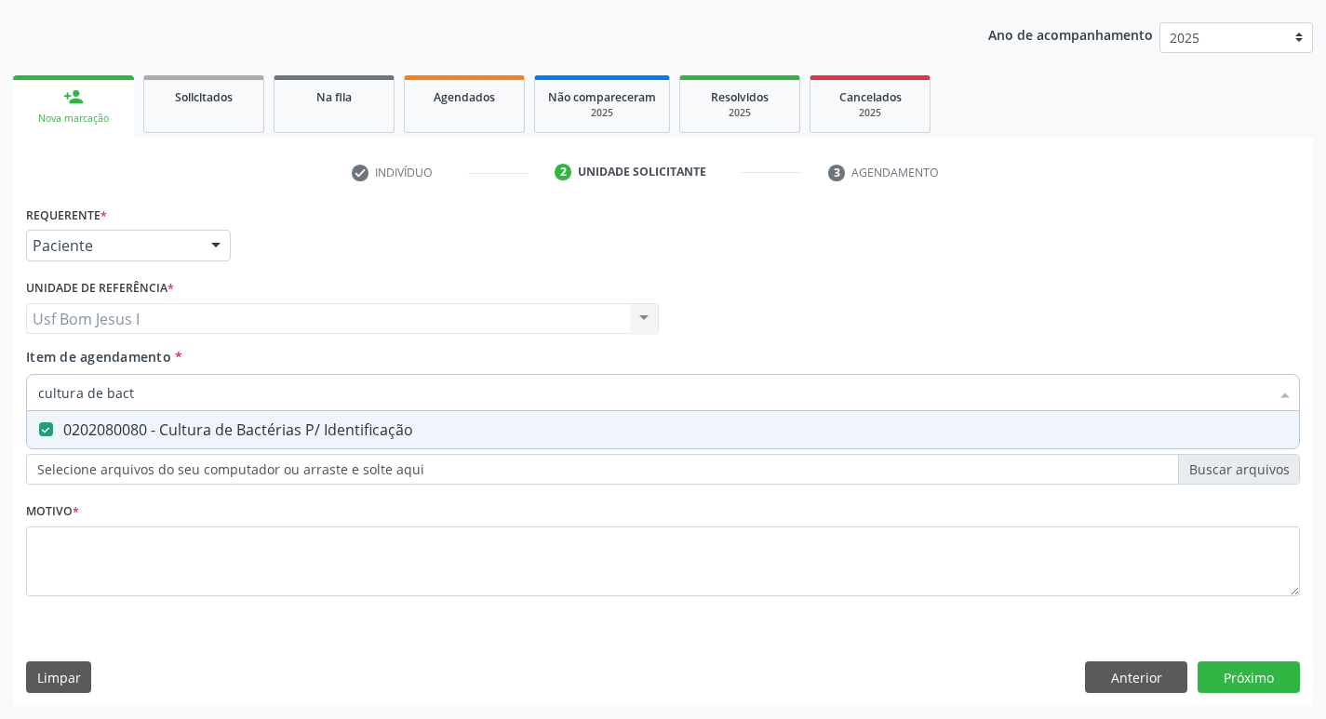
click at [201, 407] on input "cultura de bact" at bounding box center [653, 392] width 1231 height 37
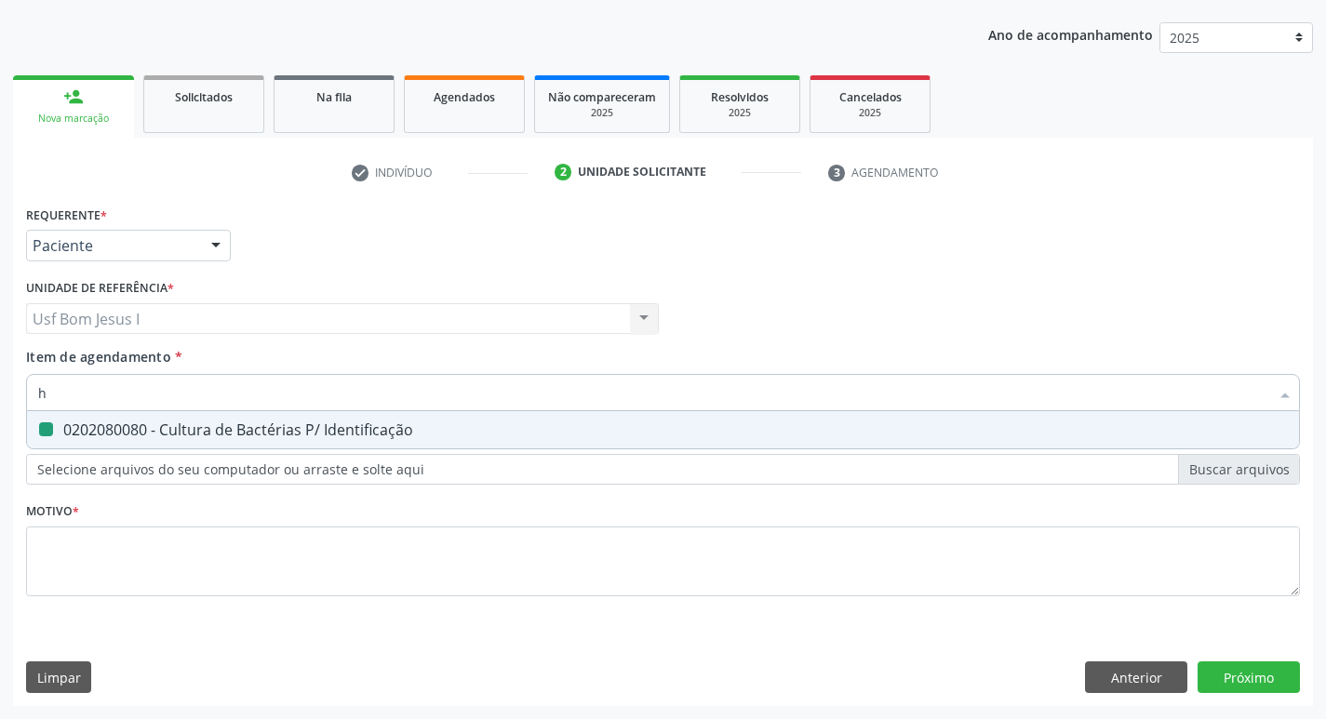
type input "he"
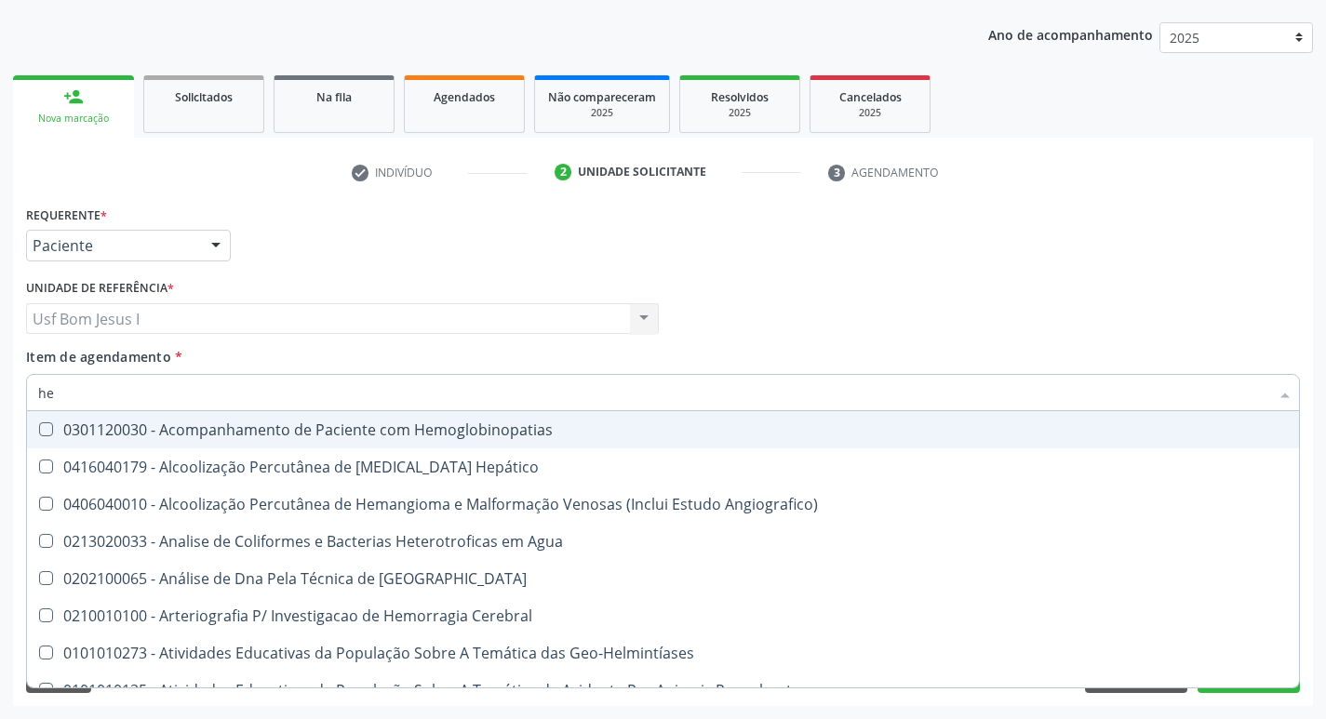
checkbox Hemoglobinopatias "false"
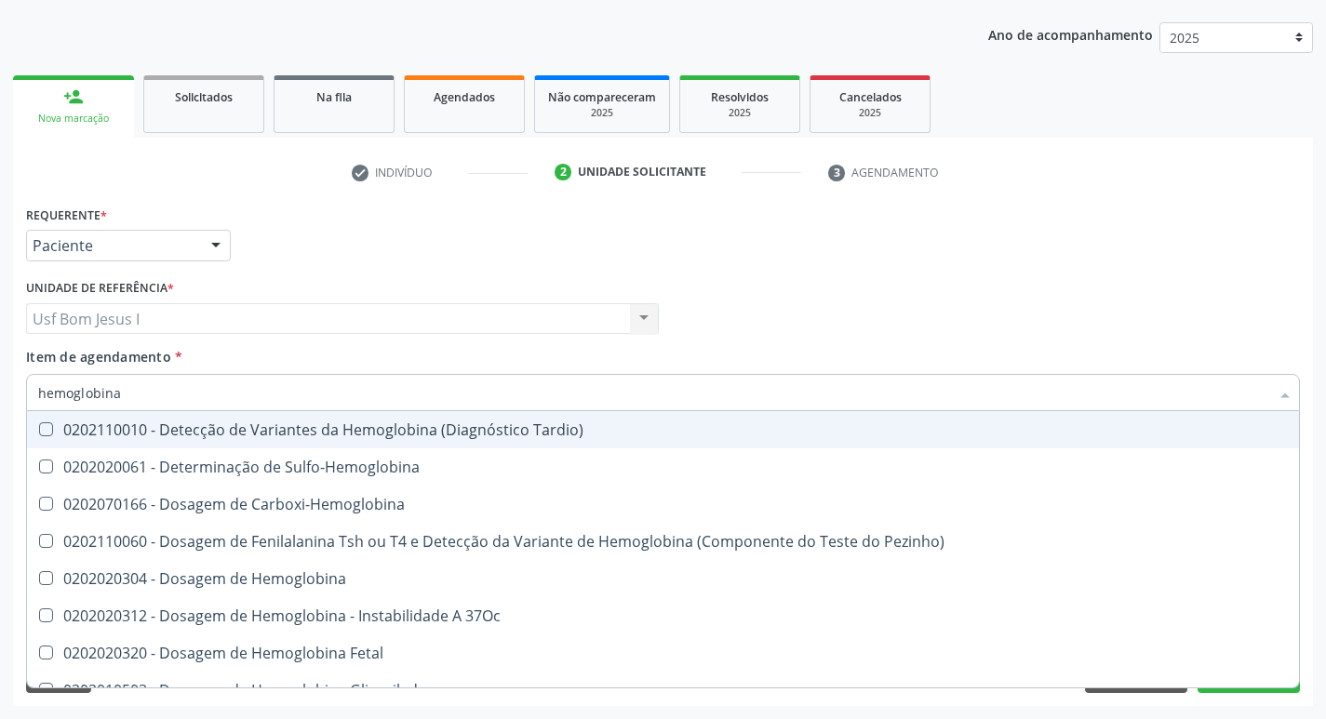
type input "hemoglobina g"
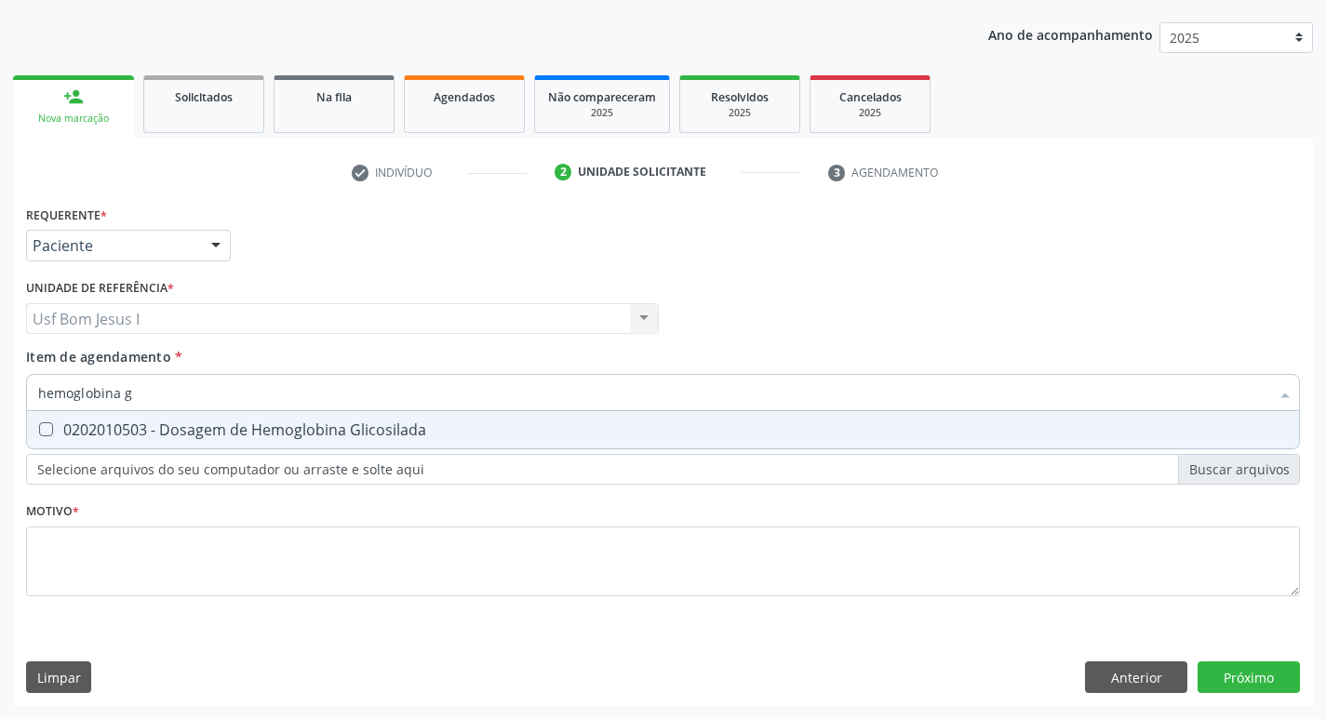
click at [220, 424] on div "0202010503 - Dosagem de Hemoglobina Glicosilada" at bounding box center [662, 429] width 1249 height 15
checkbox Glicosilada "true"
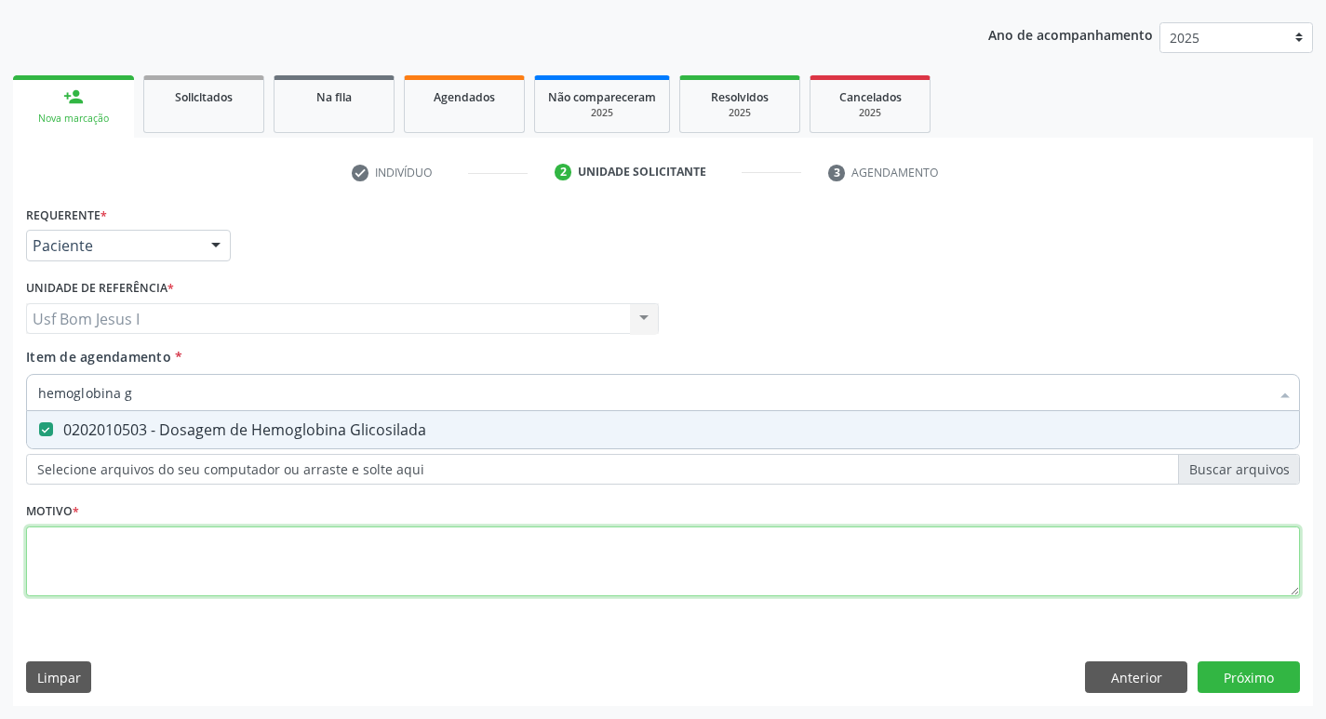
click at [356, 587] on div "Requerente * Paciente Profissional de Saúde Paciente Nenhum resultado encontrad…" at bounding box center [662, 411] width 1273 height 421
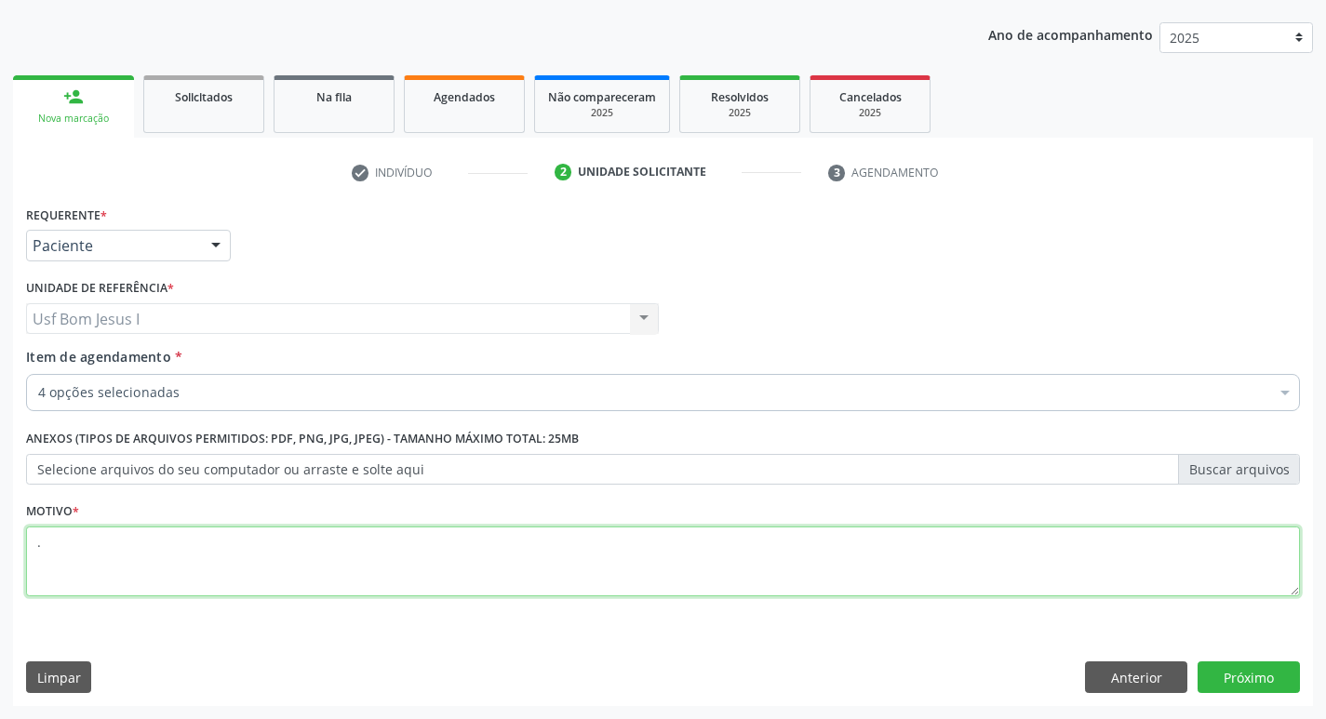
type textarea "."
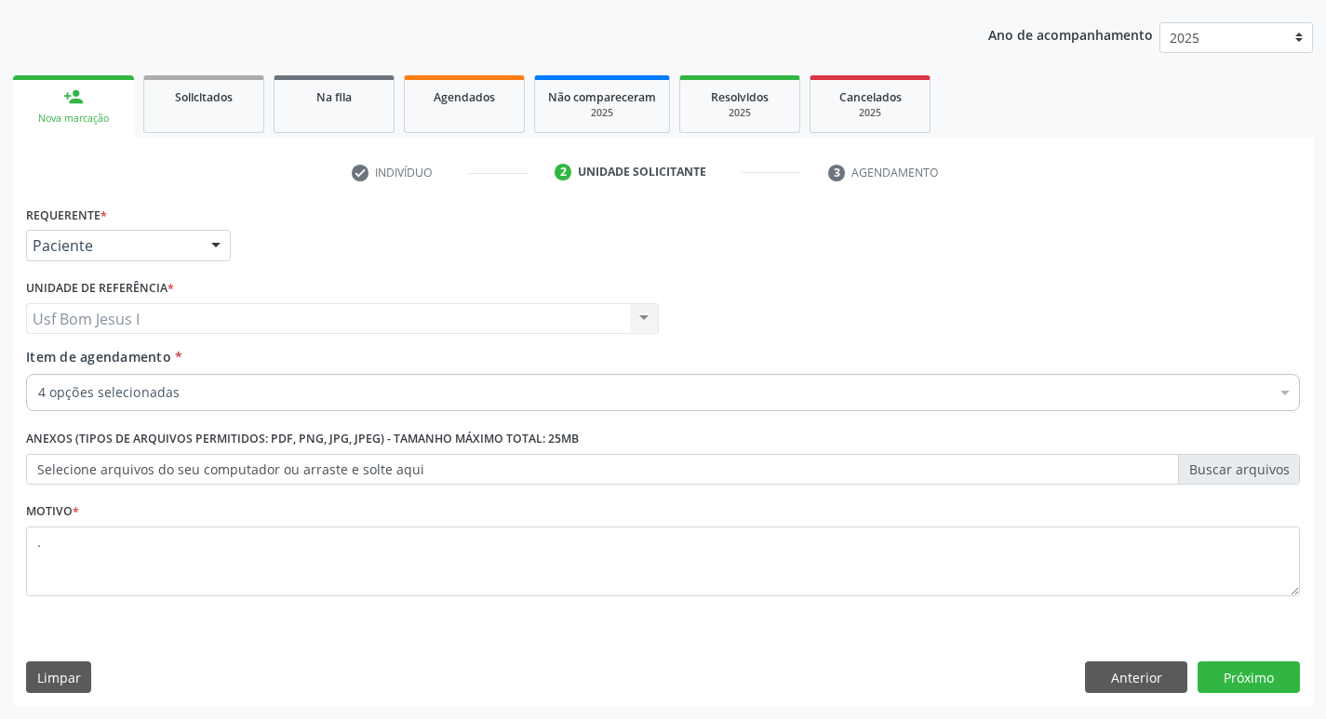
click at [1249, 693] on div "Requerente * Paciente Profissional de Saúde Paciente Nenhum resultado encontrad…" at bounding box center [663, 453] width 1300 height 505
click at [1242, 686] on button "Próximo" at bounding box center [1248, 677] width 102 height 32
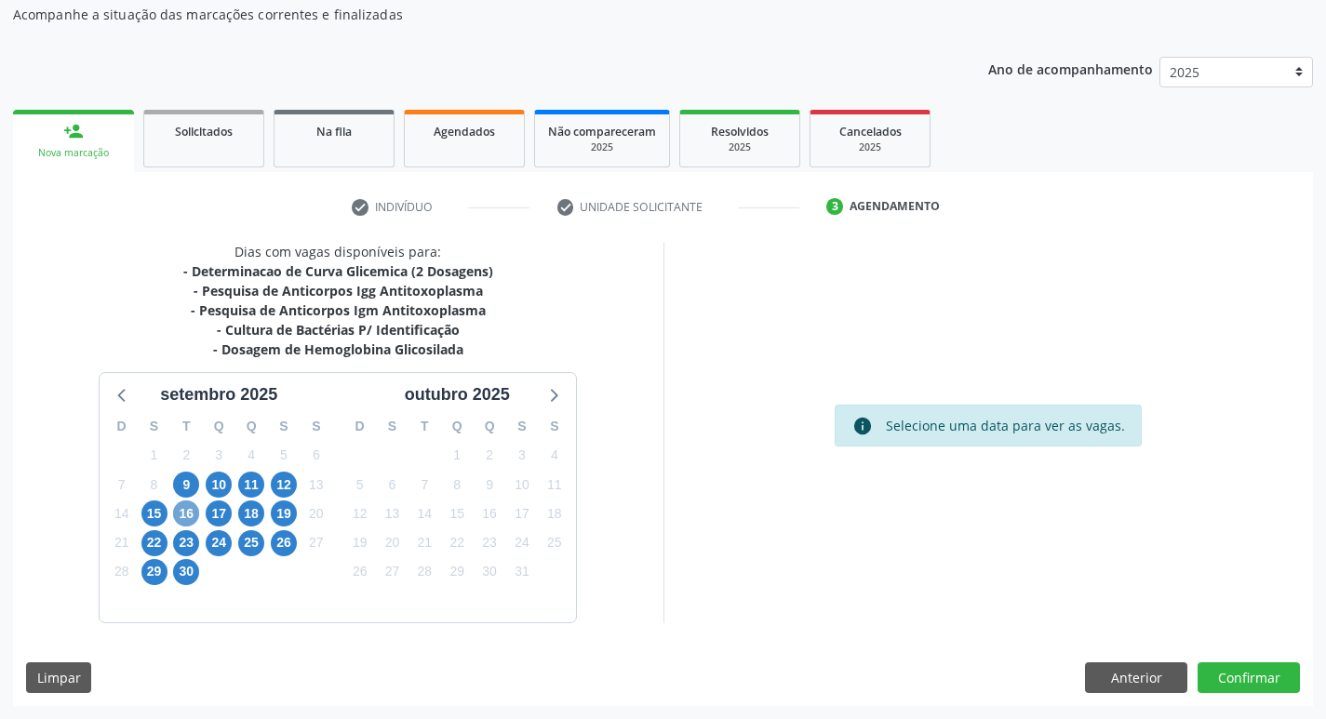
click at [189, 504] on span "16" at bounding box center [186, 513] width 26 height 26
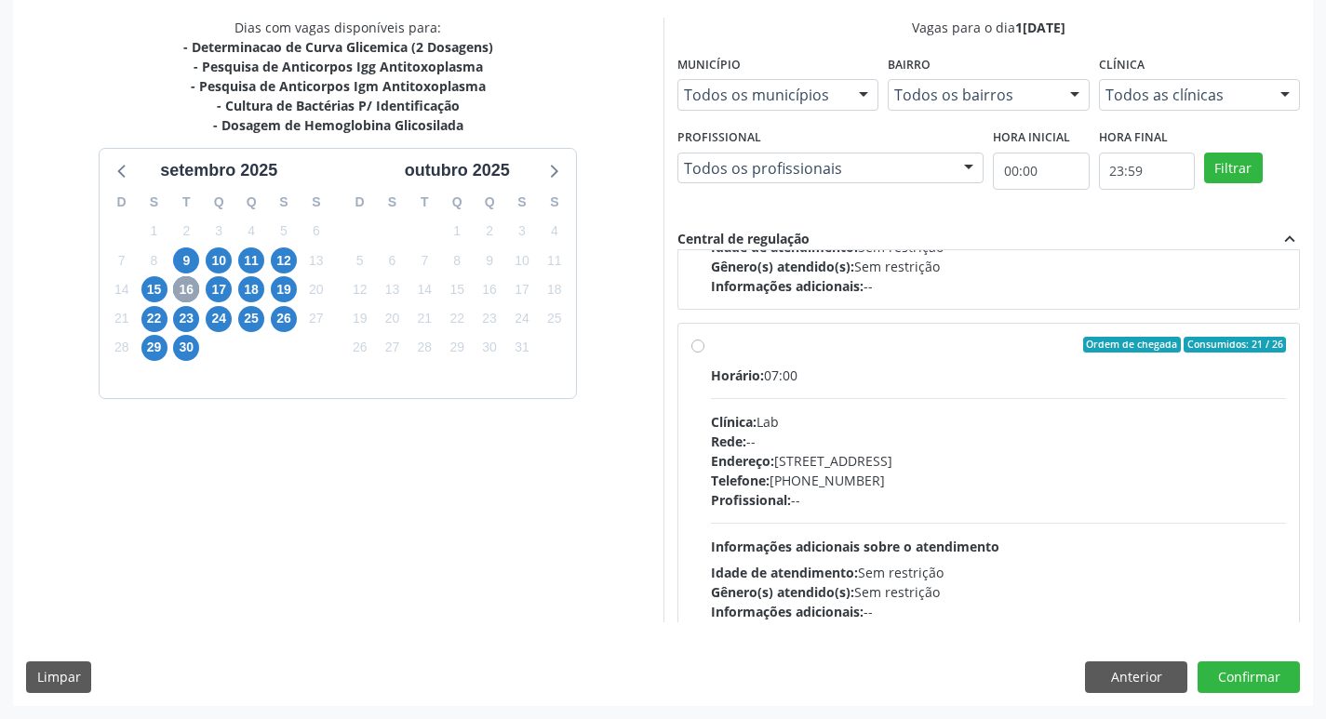
scroll to position [930, 0]
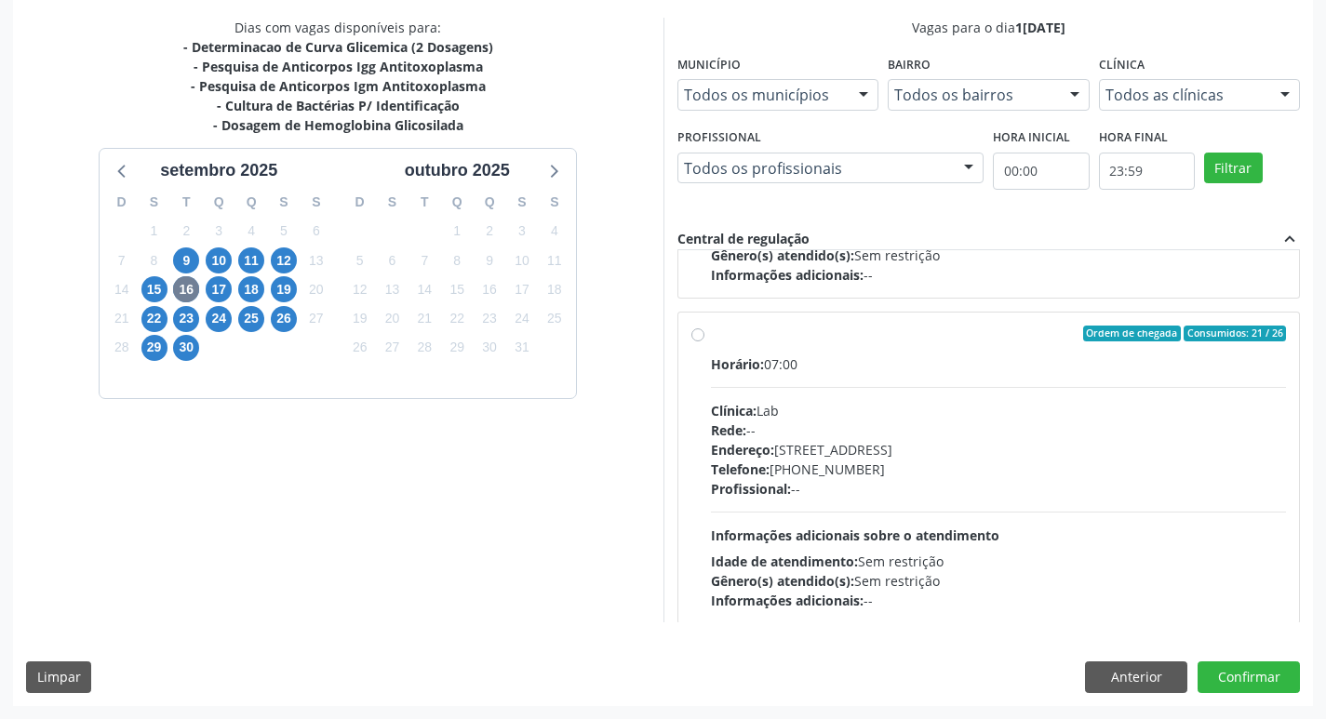
click at [975, 384] on div "Horário: 07:00 Clínica: Lab Rede: -- Endereço: [STREET_ADDRESS] Telefone: [PHON…" at bounding box center [999, 482] width 576 height 256
click at [704, 342] on input "Ordem de chegada Consumidos: 21 / 26 Horário: 07:00 Clínica: Lab Rede: -- Ender…" at bounding box center [697, 334] width 13 height 17
radio input "true"
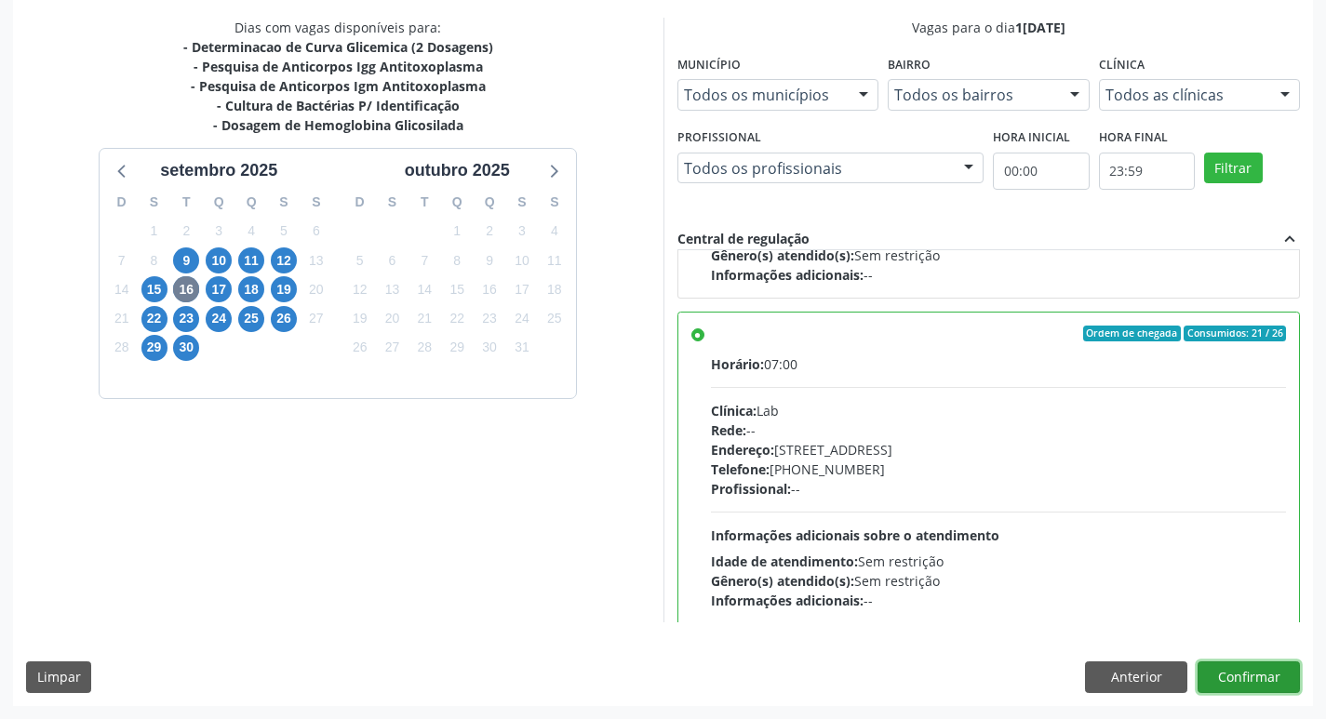
click at [1246, 673] on button "Confirmar" at bounding box center [1248, 677] width 102 height 32
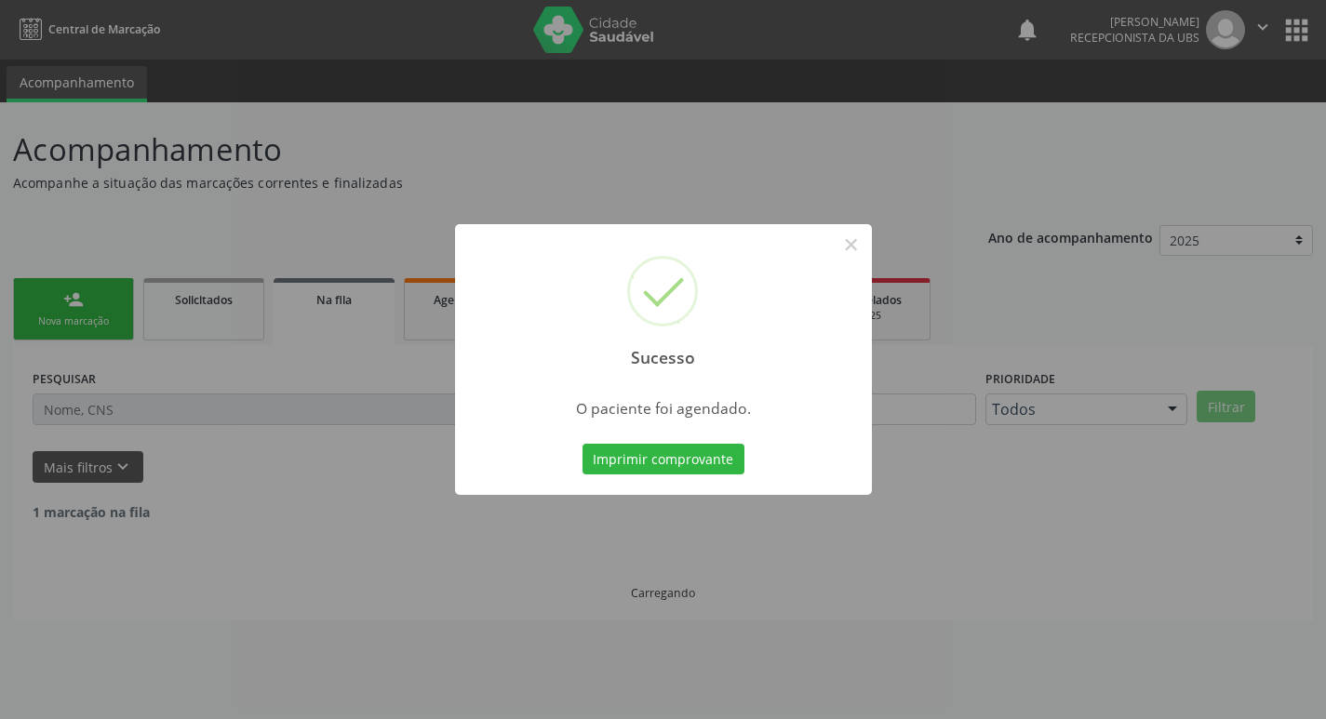
scroll to position [0, 0]
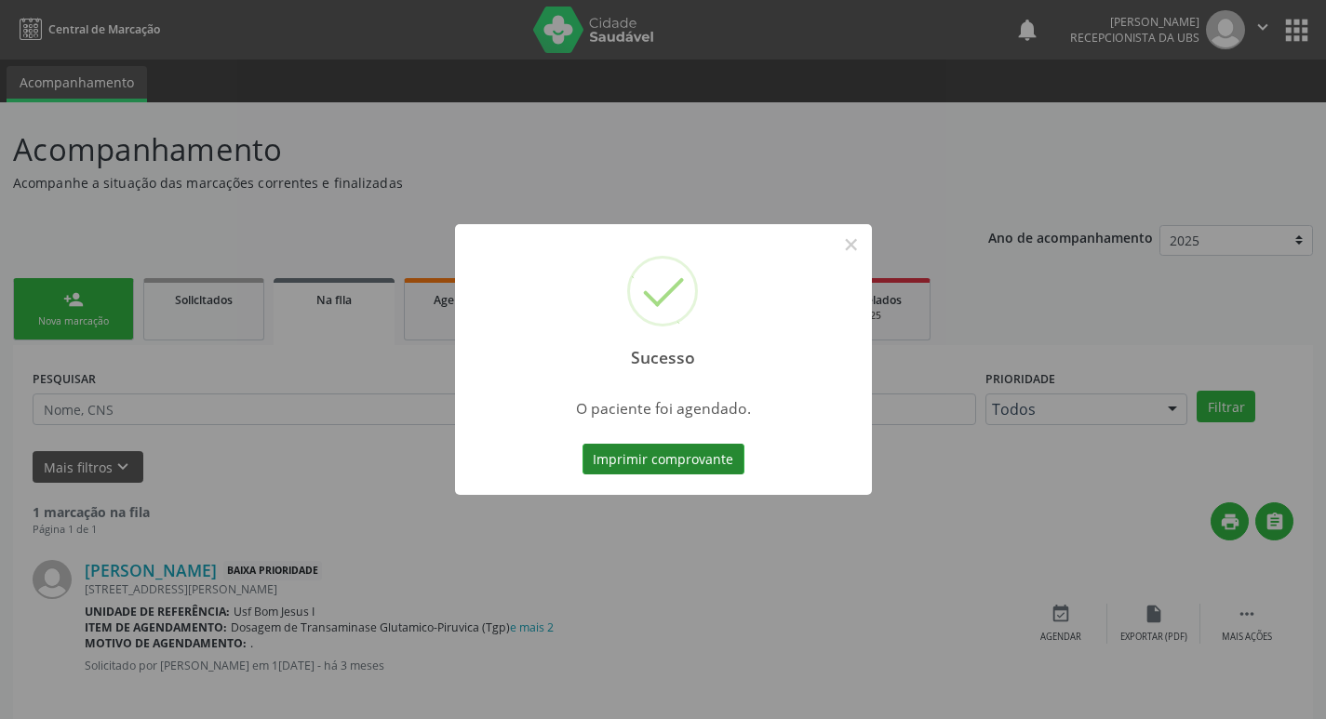
click at [633, 469] on button "Imprimir comprovante" at bounding box center [663, 460] width 162 height 32
